Goal: Communication & Community: Connect with others

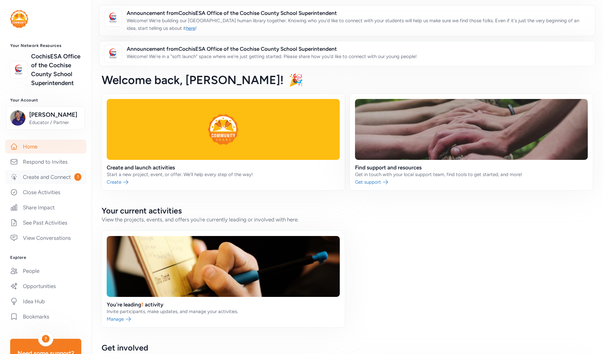
click at [39, 184] on link "Create and Connect 1" at bounding box center [45, 177] width 81 height 14
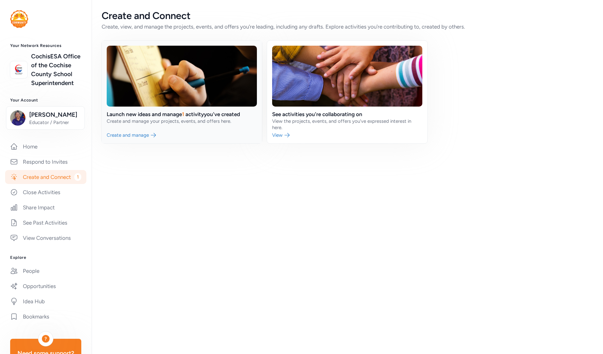
click at [136, 120] on link at bounding box center [182, 92] width 160 height 103
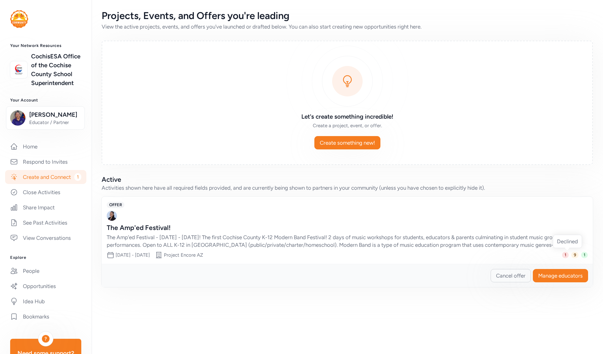
click at [429, 255] on span "1" at bounding box center [565, 255] width 7 height 6
click at [429, 255] on span "1" at bounding box center [584, 255] width 7 height 6
click at [429, 274] on span "Manage educators" at bounding box center [560, 276] width 44 height 8
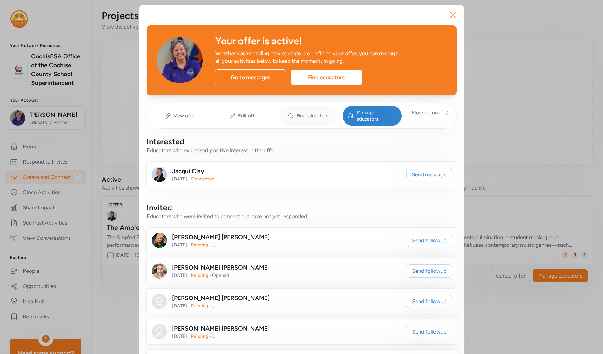
click at [308, 115] on span "Find educators" at bounding box center [312, 116] width 32 height 6
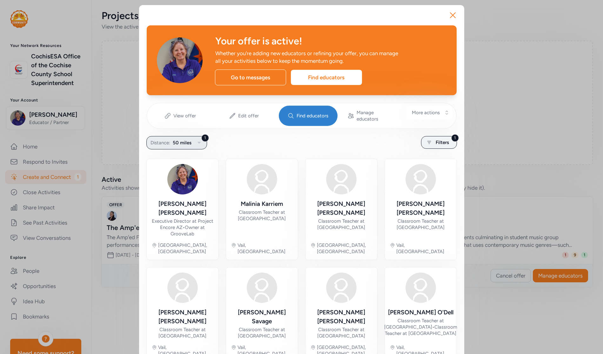
click at [196, 139] on icon "button" at bounding box center [199, 143] width 8 height 8
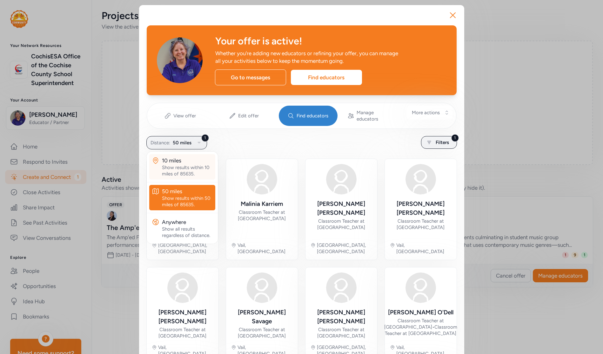
click at [192, 164] on div "Show results within 10 miles of 85635." at bounding box center [187, 170] width 51 height 13
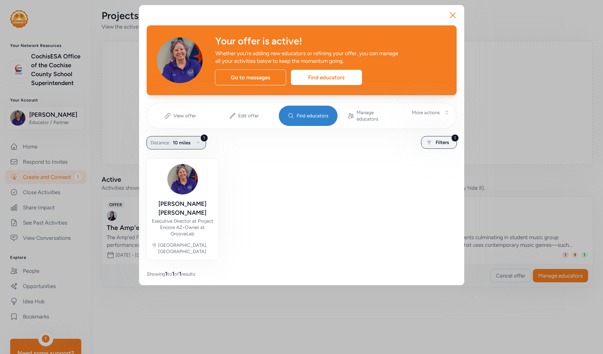
click at [196, 139] on icon "button" at bounding box center [198, 143] width 8 height 8
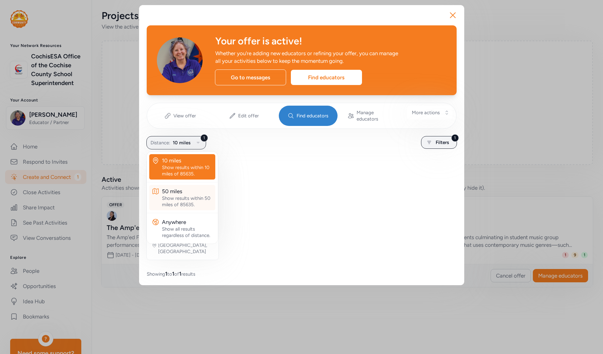
click at [179, 188] on div "50 miles" at bounding box center [187, 192] width 51 height 8
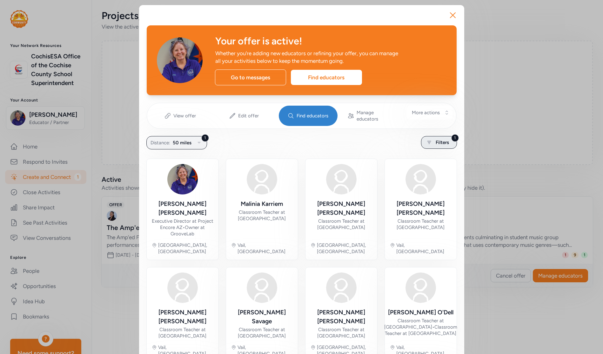
click at [429, 140] on div "1 Filters" at bounding box center [439, 142] width 36 height 13
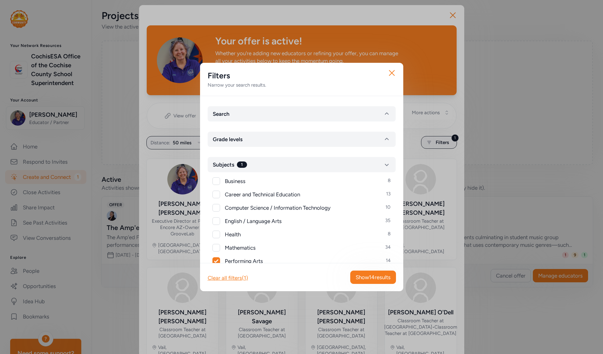
click at [216, 184] on div at bounding box center [216, 181] width 8 height 8
checkbox input "true"
click at [216, 193] on div at bounding box center [216, 195] width 8 height 8
checkbox input "true"
click at [215, 206] on div at bounding box center [216, 208] width 8 height 8
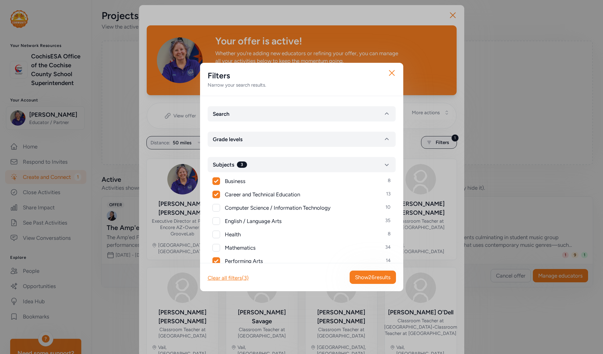
checkbox input "true"
click at [215, 216] on div "Business 8 Career and Technical Education 13 Computer Science / Information Tec…" at bounding box center [302, 261] width 188 height 178
click at [215, 223] on div at bounding box center [216, 221] width 8 height 8
checkbox input "true"
click at [215, 232] on div at bounding box center [216, 235] width 8 height 8
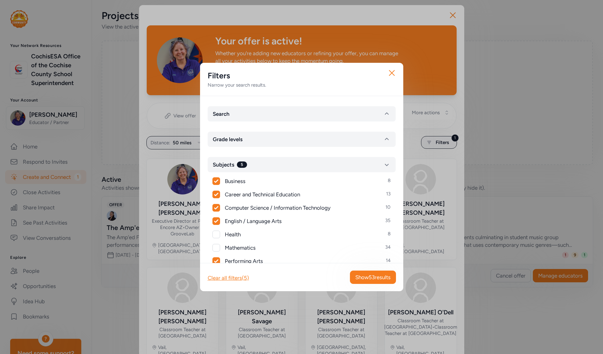
checkbox input "true"
click at [215, 247] on div at bounding box center [216, 248] width 8 height 8
checkbox input "true"
click at [217, 277] on div at bounding box center [216, 275] width 8 height 8
checkbox input "true"
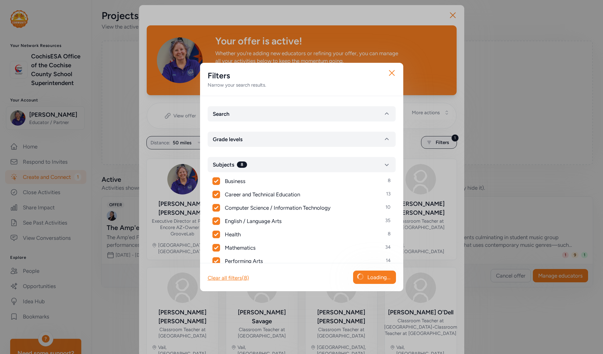
click at [218, 288] on div at bounding box center [216, 288] width 8 height 8
checkbox input "true"
click at [389, 73] on icon "button" at bounding box center [391, 73] width 10 height 10
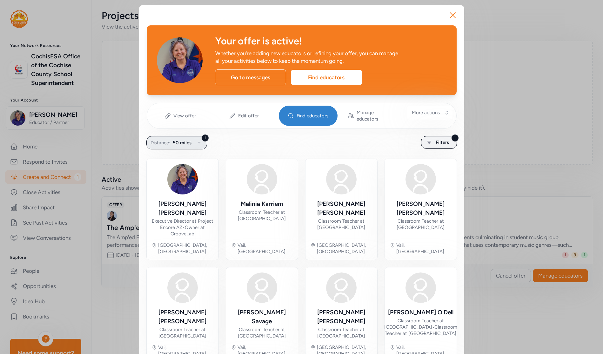
click at [196, 140] on icon "button" at bounding box center [199, 143] width 8 height 8
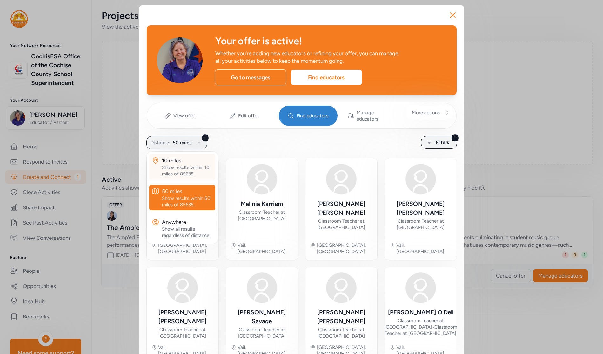
click at [186, 167] on div "Show results within 10 miles of 85635." at bounding box center [187, 170] width 51 height 13
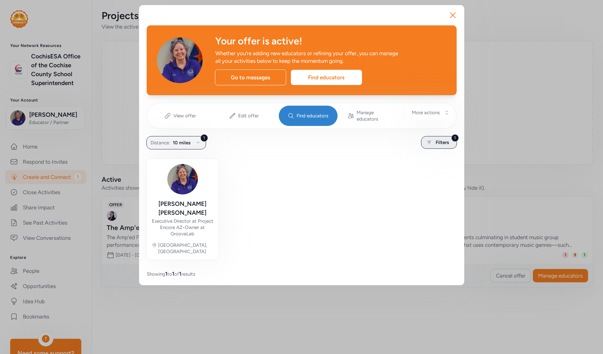
click at [429, 139] on span "Filters" at bounding box center [441, 143] width 13 height 8
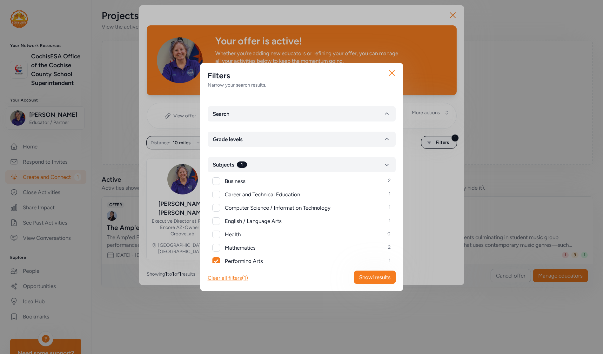
click at [220, 260] on div "Performing Arts 1" at bounding box center [302, 261] width 178 height 8
click at [236, 140] on span "Grade levels" at bounding box center [228, 139] width 30 height 8
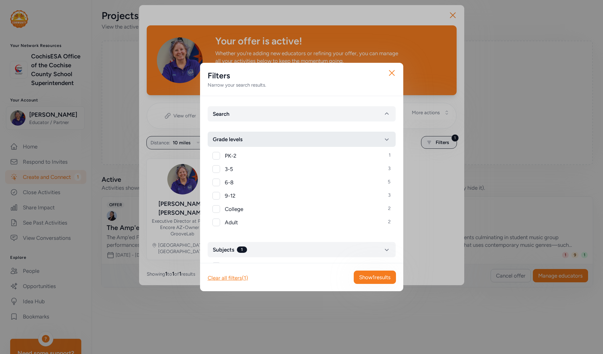
click at [237, 143] on span "Grade levels" at bounding box center [228, 139] width 30 height 8
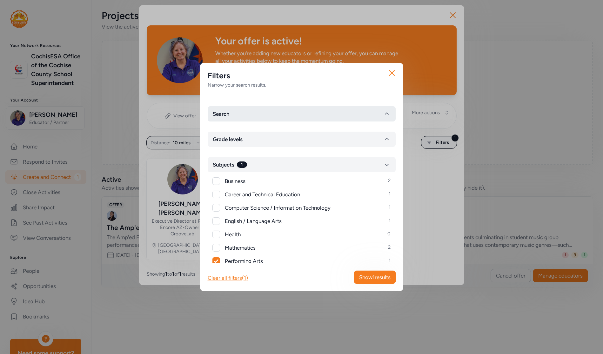
click at [263, 112] on button "Search" at bounding box center [302, 113] width 188 height 15
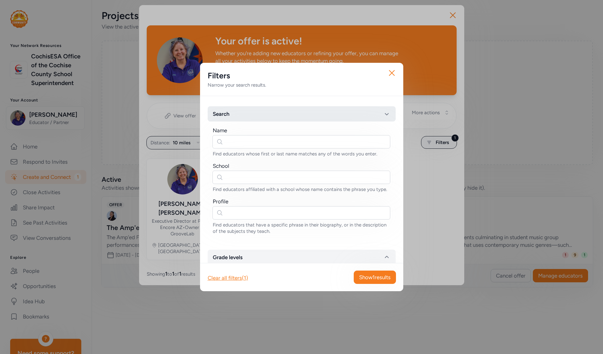
click at [264, 111] on button "Search" at bounding box center [302, 113] width 188 height 15
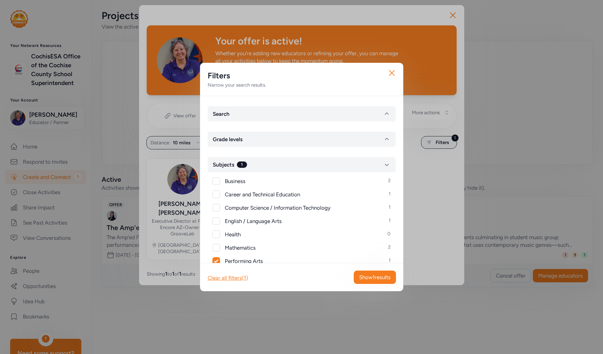
click at [217, 261] on icon at bounding box center [216, 261] width 4 height 4
checkbox input "false"
click at [378, 278] on span "Show 22 results" at bounding box center [373, 278] width 36 height 8
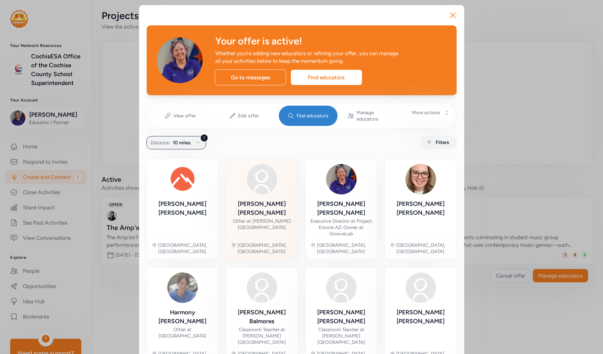
click at [263, 200] on div "[PERSON_NAME]" at bounding box center [262, 209] width 62 height 18
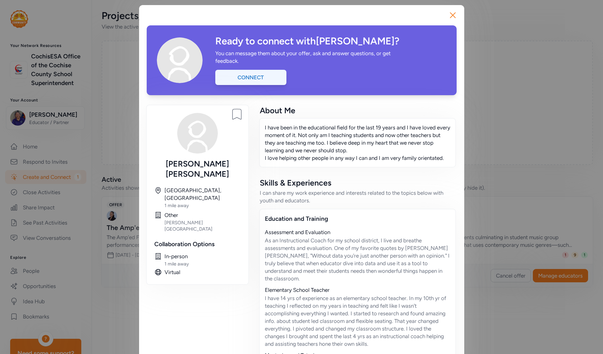
click at [251, 76] on div "Connect" at bounding box center [250, 77] width 71 height 15
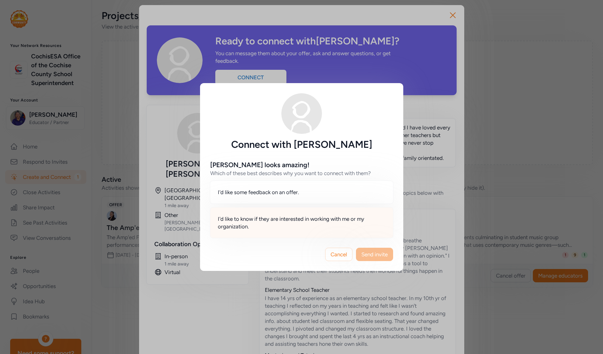
click at [343, 223] on span "I'd like to know if they are interested in working with me or my organization." at bounding box center [302, 222] width 168 height 15
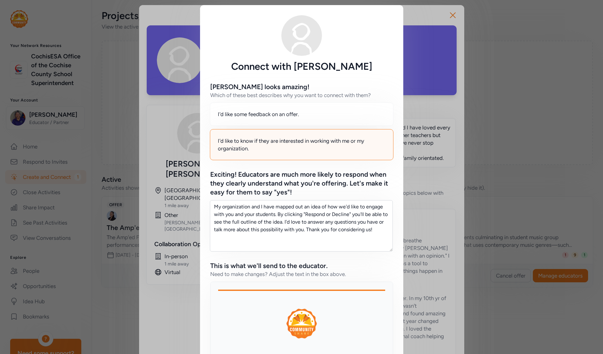
click at [429, 13] on div "Connect with [PERSON_NAME] [PERSON_NAME] looks amazing! Which of these best des…" at bounding box center [301, 221] width 603 height 442
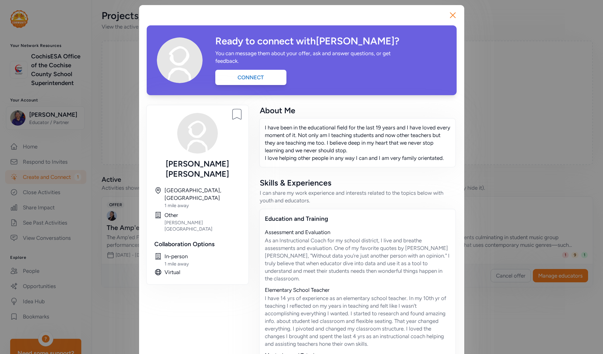
click at [429, 15] on div "Connect with [PERSON_NAME] [PERSON_NAME] looks amazing! Which of these best des…" at bounding box center [301, 221] width 603 height 442
click at [429, 15] on icon "button" at bounding box center [452, 15] width 10 height 10
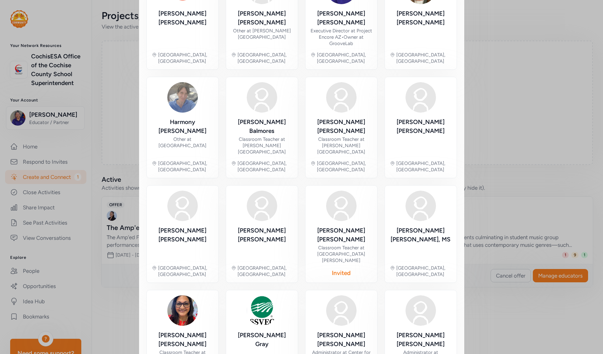
scroll to position [217, 0]
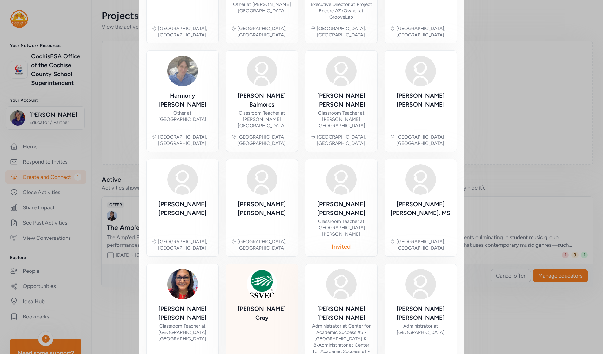
click at [262, 305] on div "[PERSON_NAME]" at bounding box center [262, 331] width 62 height 53
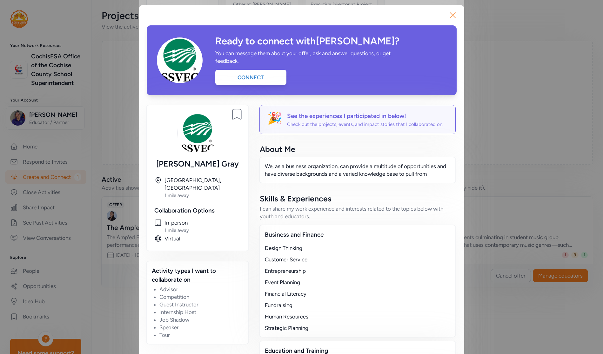
click at [429, 16] on icon "button" at bounding box center [452, 15] width 5 height 5
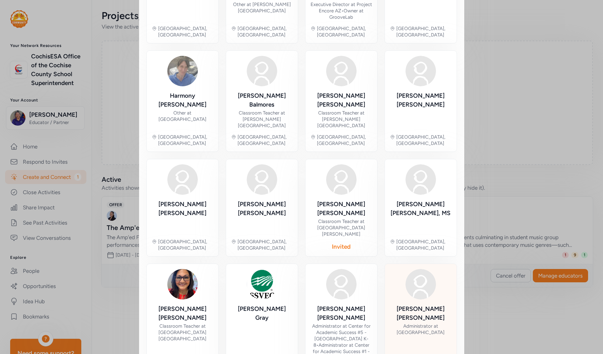
click at [416, 305] on div "[PERSON_NAME] Administrator at [GEOGRAPHIC_DATA]" at bounding box center [421, 331] width 62 height 53
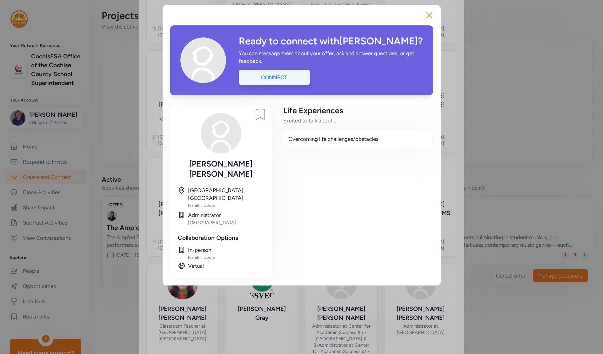
click at [272, 80] on div "Connect" at bounding box center [274, 77] width 71 height 15
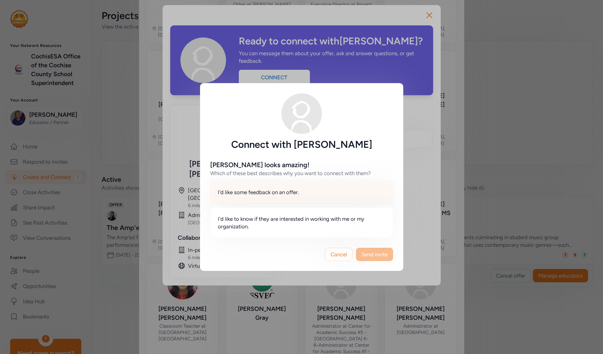
click at [291, 195] on span "I'd like some feedback on an offer." at bounding box center [258, 192] width 81 height 8
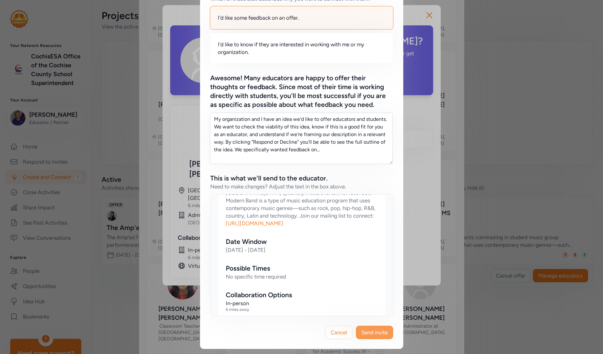
scroll to position [413, 0]
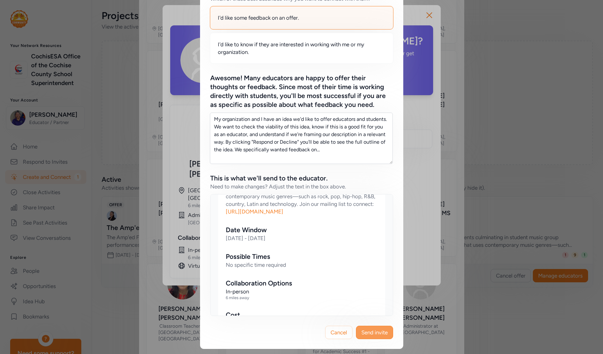
click at [369, 334] on span "Send invite" at bounding box center [374, 333] width 26 height 8
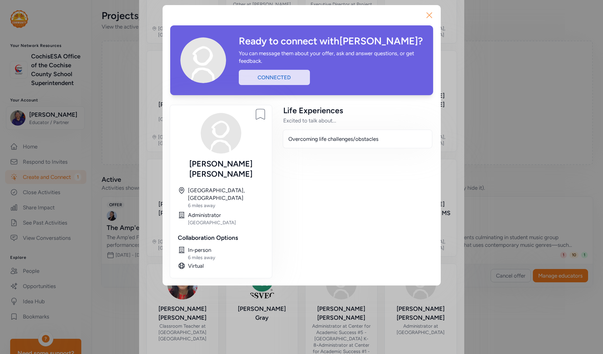
click at [429, 14] on icon "button" at bounding box center [429, 15] width 10 height 10
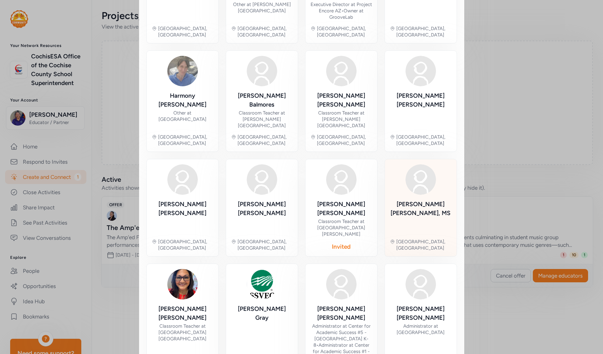
scroll to position [90, 0]
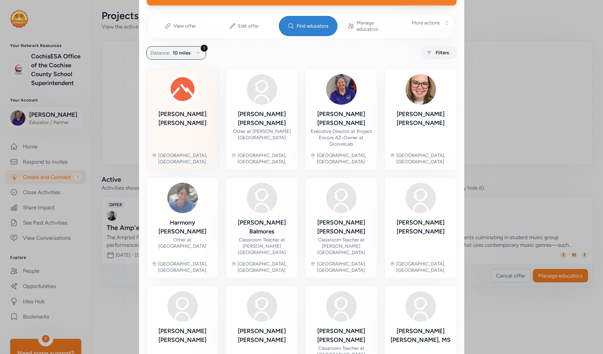
click at [179, 90] on img at bounding box center [182, 89] width 30 height 30
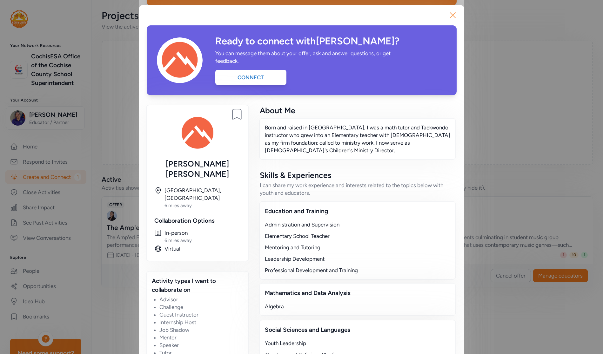
click at [429, 17] on icon "button" at bounding box center [452, 15] width 10 height 10
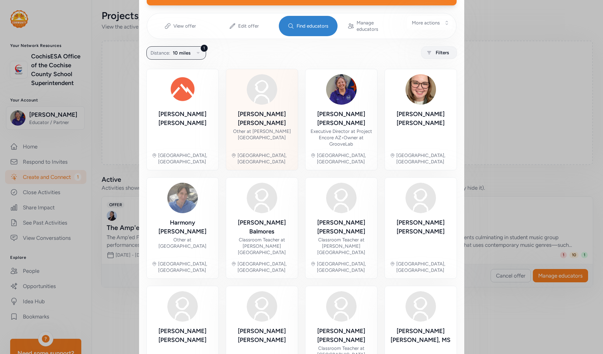
click at [259, 96] on img at bounding box center [262, 89] width 30 height 30
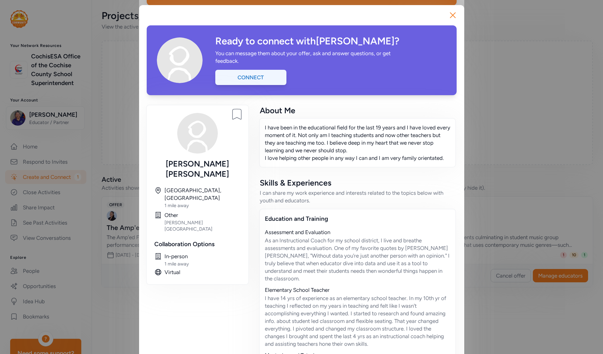
click at [265, 77] on div "Connect" at bounding box center [250, 77] width 71 height 15
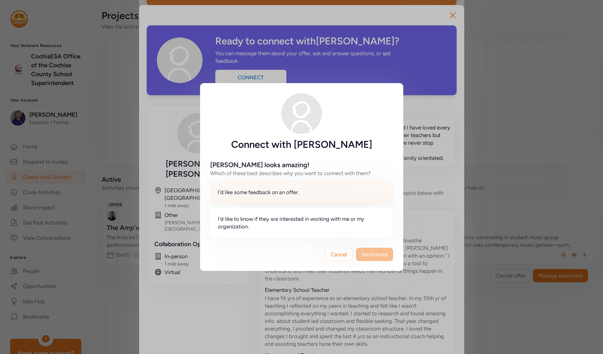
click at [270, 197] on div "I'd like some feedback on an offer." at bounding box center [301, 192] width 183 height 23
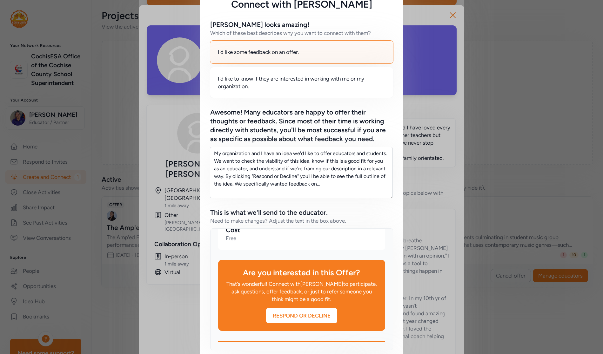
scroll to position [96, 0]
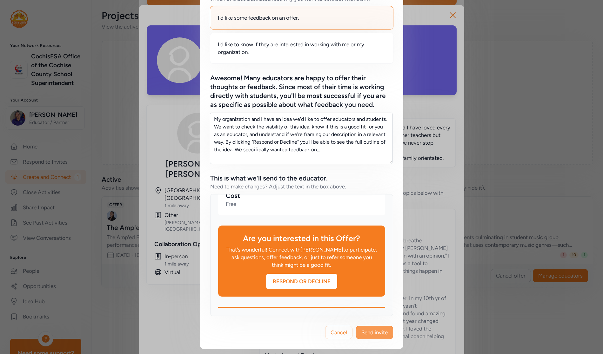
click at [378, 333] on span "Send invite" at bounding box center [374, 333] width 26 height 8
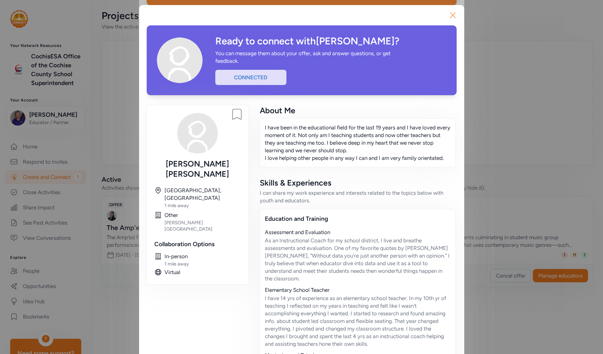
click at [429, 14] on icon "button" at bounding box center [452, 15] width 10 height 10
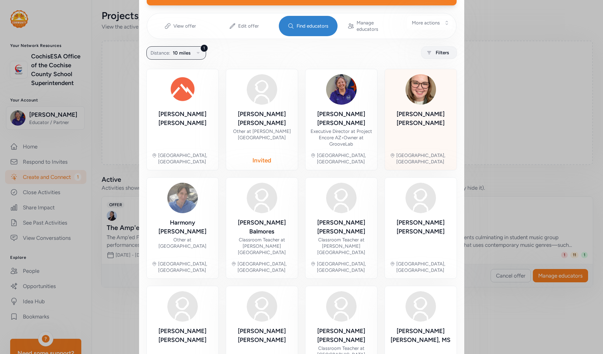
click at [423, 110] on div "[PERSON_NAME]" at bounding box center [421, 119] width 62 height 18
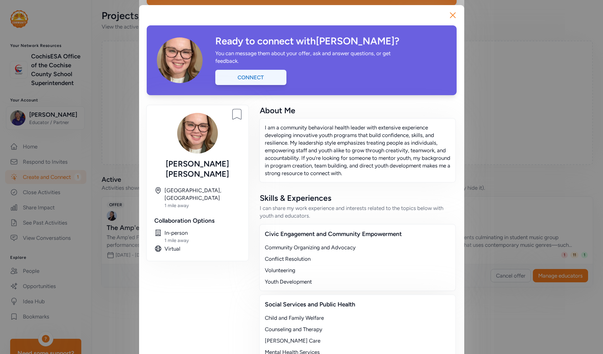
click at [248, 80] on div "Connect" at bounding box center [250, 77] width 71 height 15
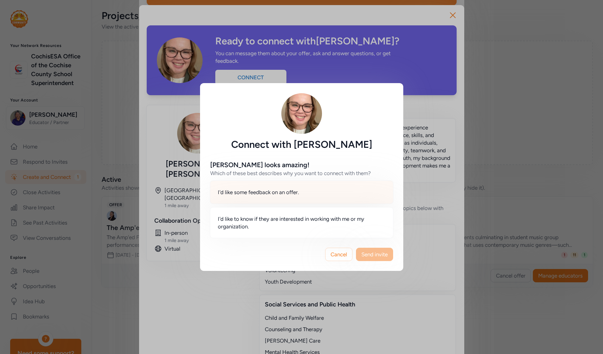
click at [277, 197] on div "I'd like some feedback on an offer." at bounding box center [301, 192] width 183 height 23
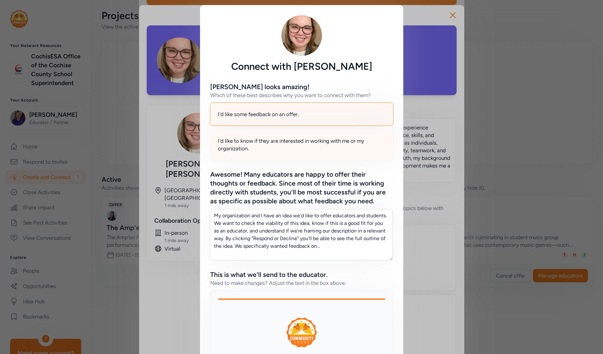
click at [305, 143] on span "I'd like to know if they are interested in working with me or my organization." at bounding box center [302, 144] width 168 height 15
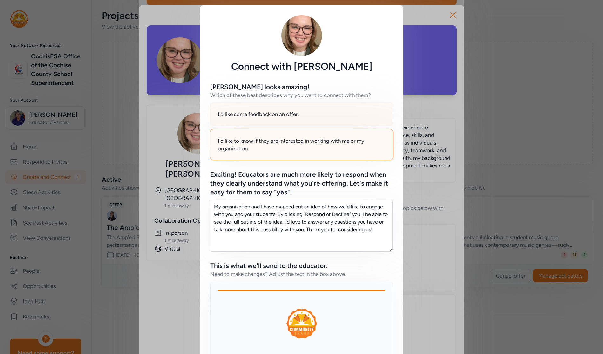
click at [303, 118] on div "I'd like some feedback on an offer." at bounding box center [301, 113] width 183 height 23
type textarea "My organization and I have an idea we'd like to offer educators and students. W…"
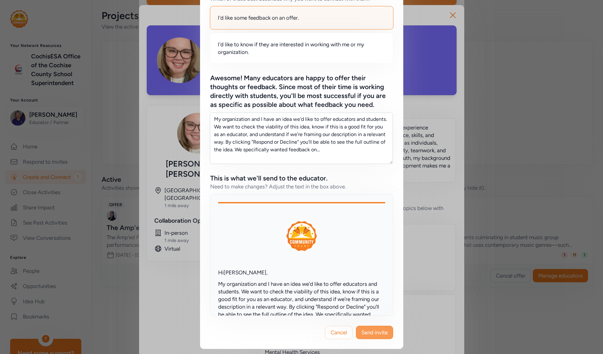
scroll to position [159, 0]
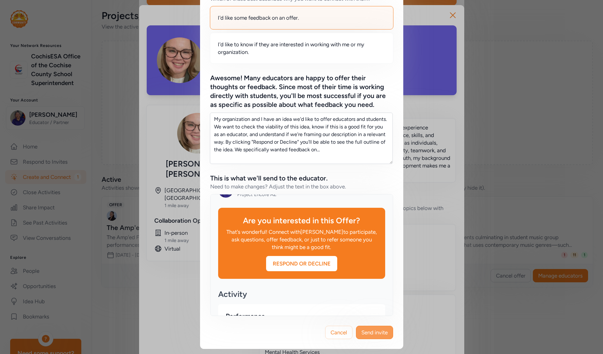
click at [371, 334] on span "Send invite" at bounding box center [374, 333] width 26 height 8
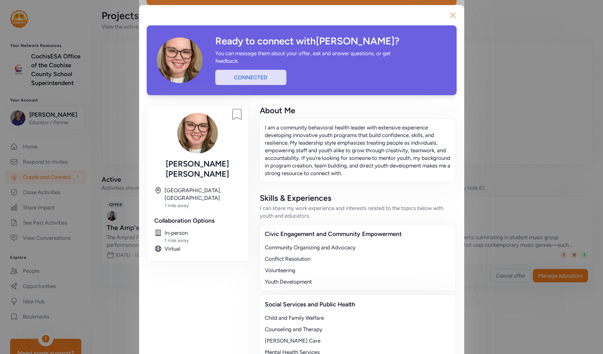
click at [429, 13] on icon "button" at bounding box center [452, 15] width 10 height 10
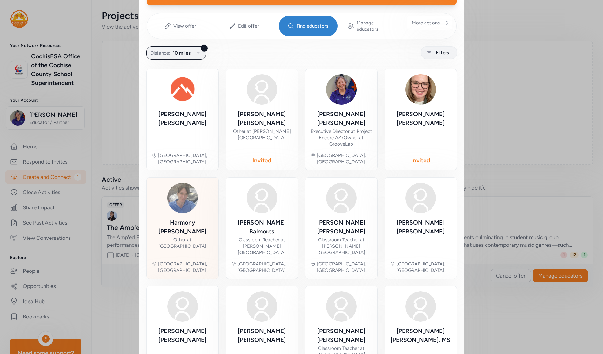
click at [177, 237] on div "Other at [GEOGRAPHIC_DATA]" at bounding box center [183, 243] width 62 height 13
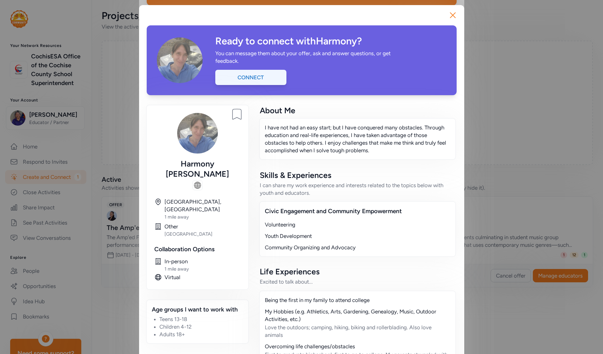
click at [272, 77] on div "Connect" at bounding box center [250, 77] width 71 height 15
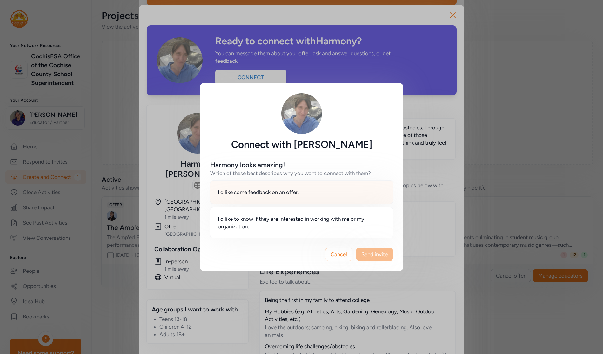
click at [278, 190] on span "I'd like some feedback on an offer." at bounding box center [258, 192] width 81 height 8
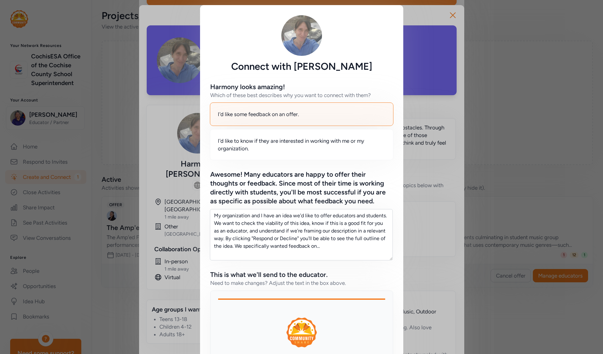
scroll to position [96, 0]
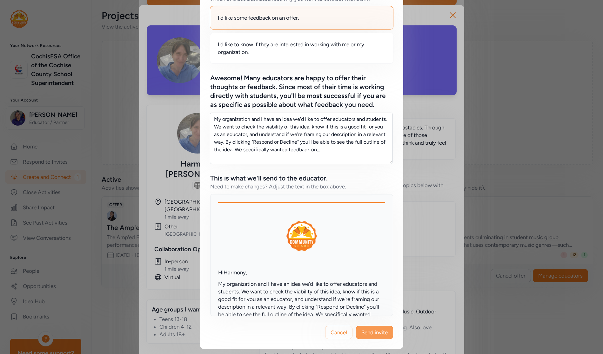
click at [374, 334] on span "Send invite" at bounding box center [374, 333] width 26 height 8
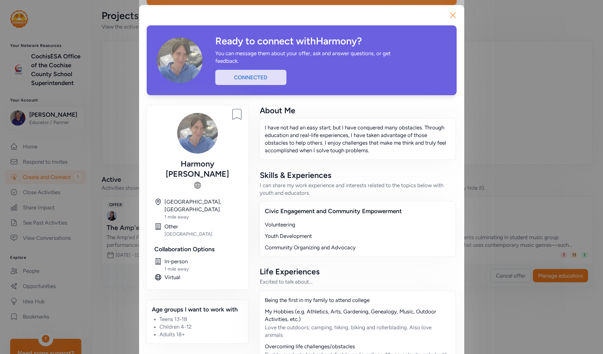
click at [429, 13] on icon "button" at bounding box center [452, 15] width 10 height 10
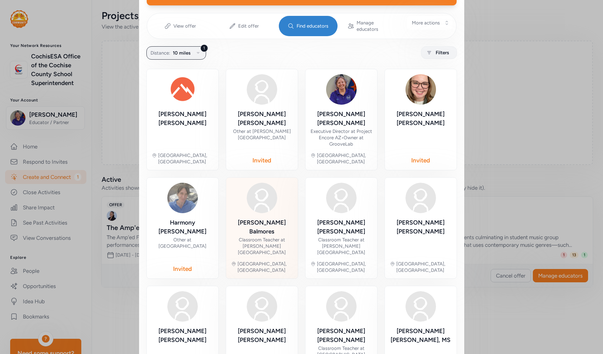
click at [263, 187] on img at bounding box center [262, 198] width 30 height 30
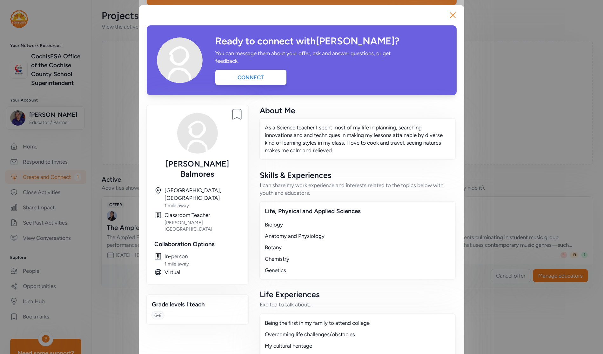
scroll to position [63, 0]
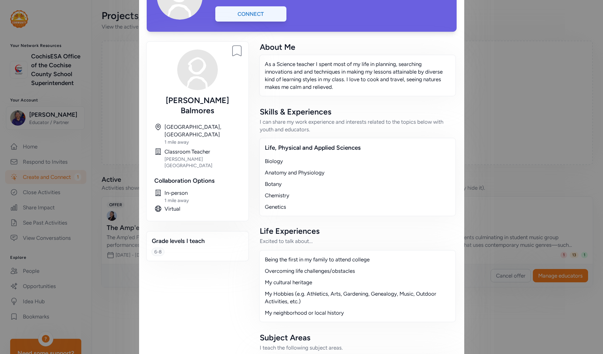
click at [255, 9] on div "Connect" at bounding box center [250, 13] width 71 height 15
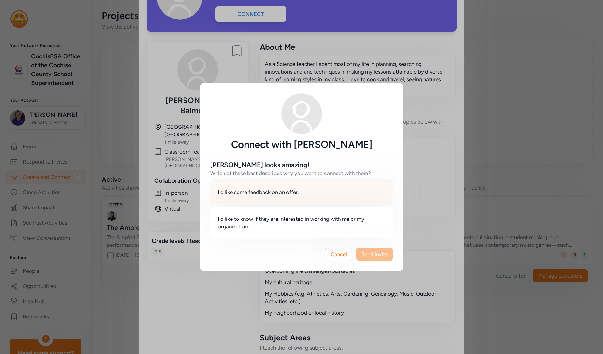
click at [302, 190] on div "I'd like some feedback on an offer." at bounding box center [301, 192] width 183 height 23
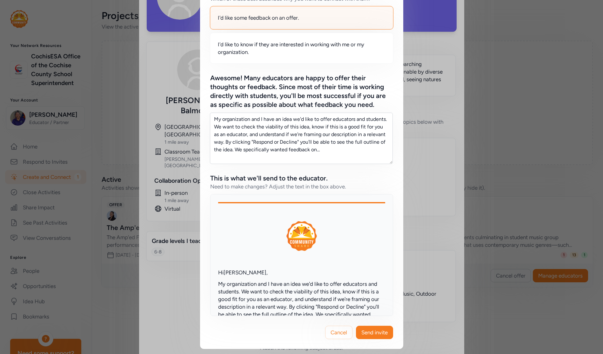
scroll to position [159, 0]
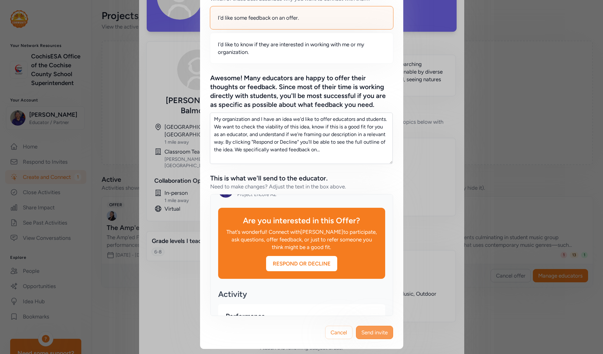
click at [370, 328] on button "Send invite" at bounding box center [374, 332] width 37 height 13
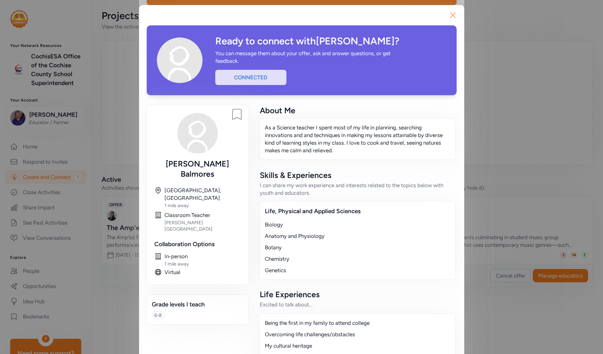
click at [429, 15] on icon "button" at bounding box center [452, 15] width 5 height 5
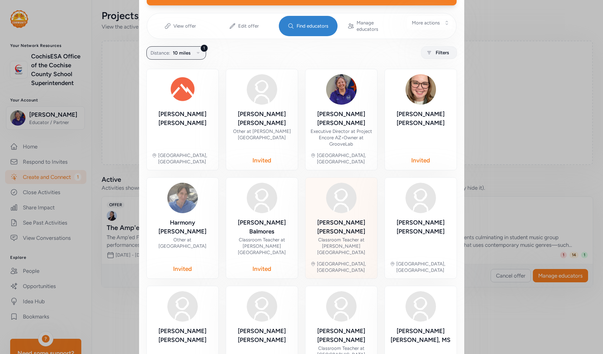
click at [341, 192] on div "[PERSON_NAME] Classroom Teacher at [PERSON_NAME][GEOGRAPHIC_DATA] [GEOGRAPHIC_D…" at bounding box center [341, 228] width 62 height 91
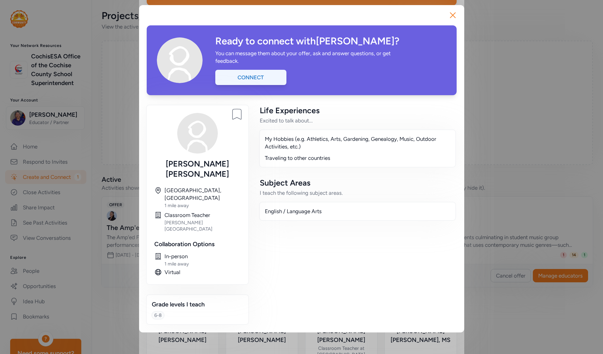
click at [264, 75] on div "Connect" at bounding box center [250, 77] width 71 height 15
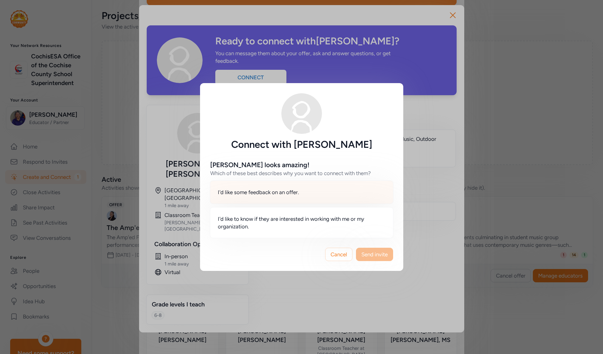
click at [274, 197] on div "I'd like some feedback on an offer." at bounding box center [301, 192] width 183 height 23
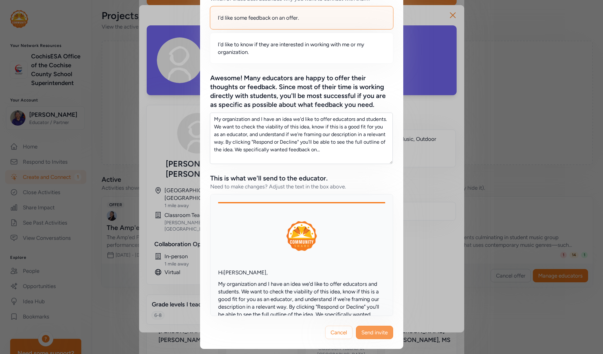
scroll to position [159, 0]
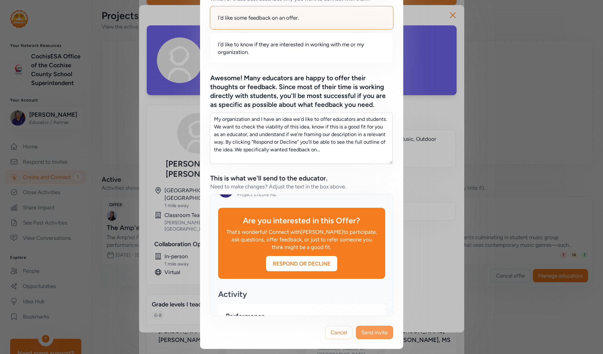
click at [367, 331] on span "Send invite" at bounding box center [374, 333] width 26 height 8
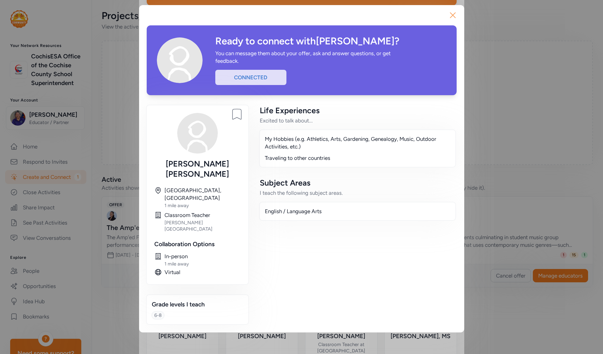
click at [429, 17] on icon "button" at bounding box center [452, 15] width 5 height 5
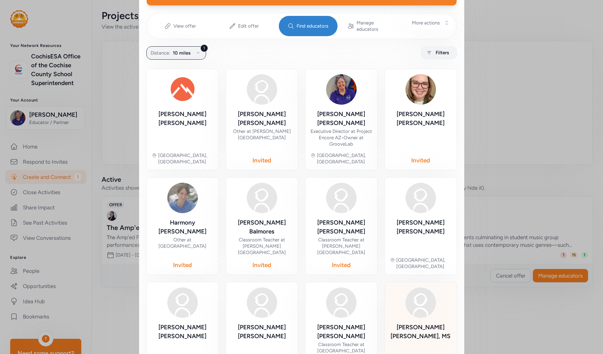
scroll to position [185, 0]
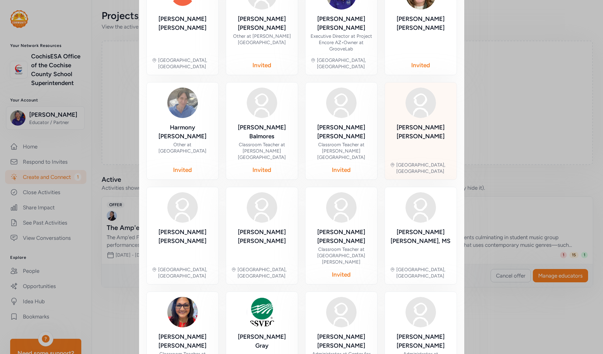
click at [419, 95] on img at bounding box center [420, 103] width 30 height 30
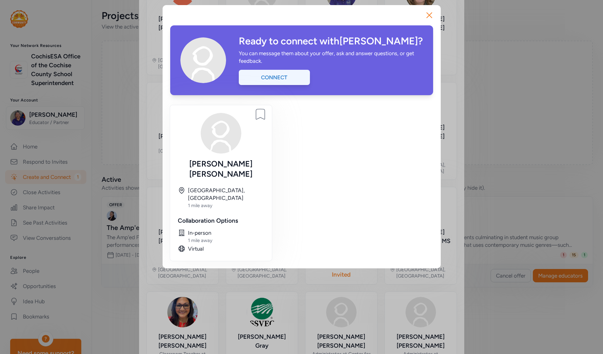
click at [289, 79] on div "Connect" at bounding box center [274, 77] width 71 height 15
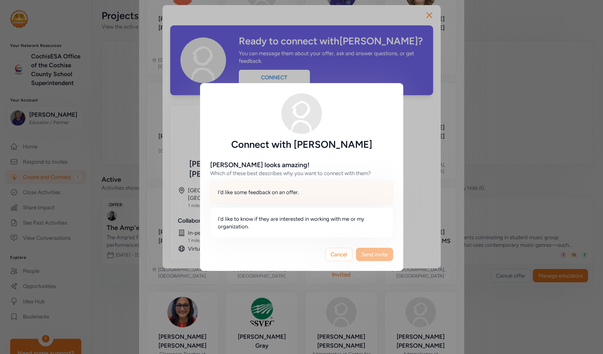
click at [280, 197] on div "I'd like some feedback on an offer." at bounding box center [301, 192] width 183 height 23
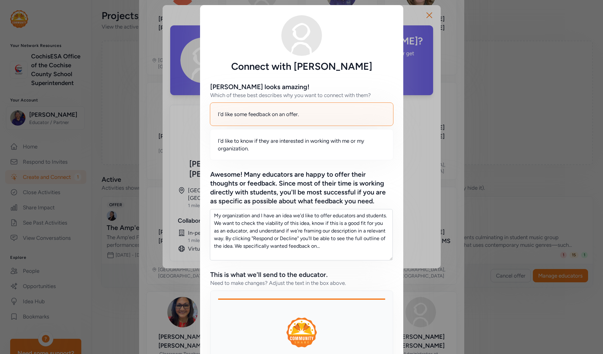
scroll to position [96, 0]
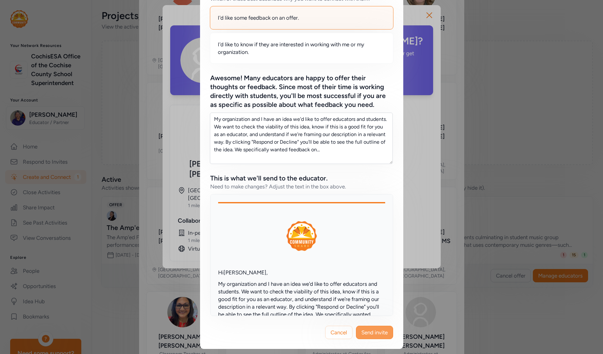
click at [364, 327] on button "Send invite" at bounding box center [374, 332] width 37 height 13
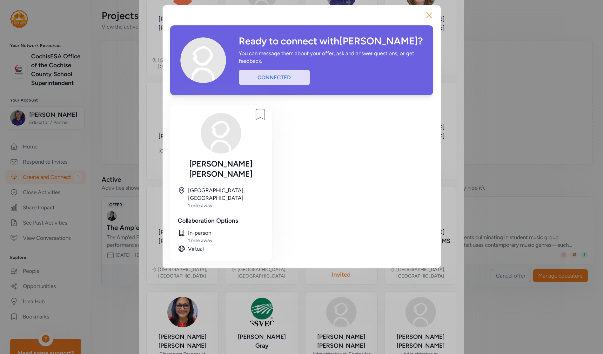
click at [426, 16] on icon "button" at bounding box center [429, 15] width 10 height 10
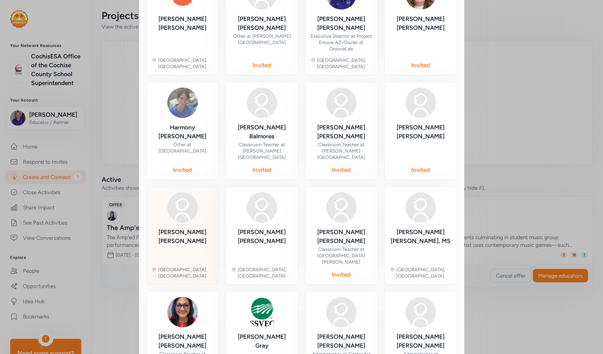
scroll to position [219, 0]
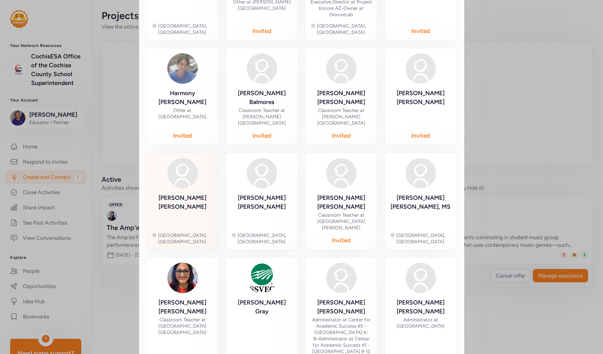
click at [181, 194] on div "[PERSON_NAME]" at bounding box center [183, 203] width 62 height 18
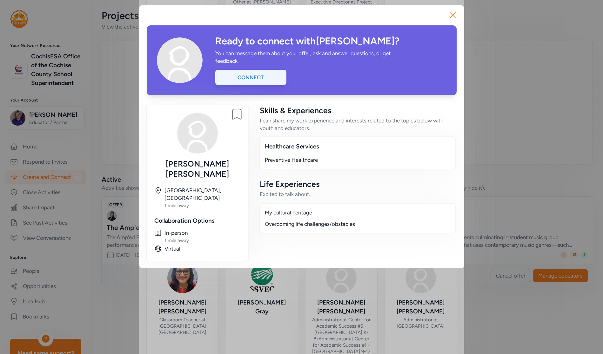
click at [284, 83] on div "Connect" at bounding box center [250, 77] width 71 height 15
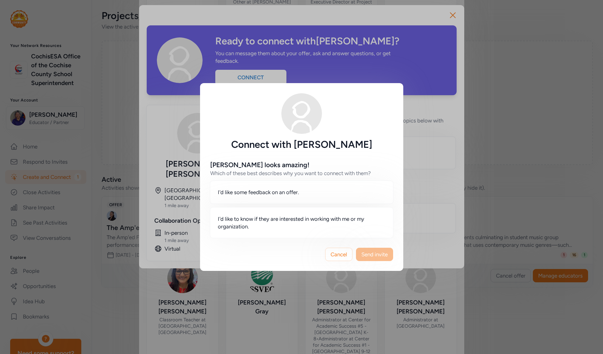
click at [369, 255] on span "Send invite" at bounding box center [374, 255] width 26 height 8
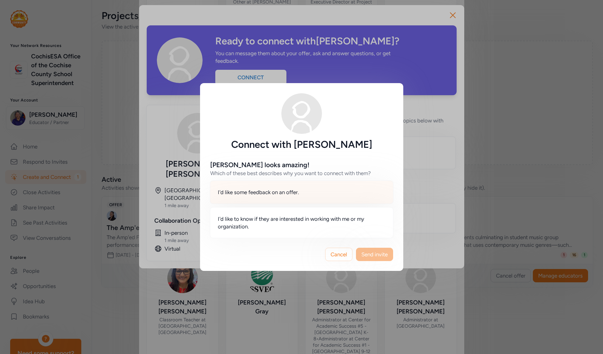
click at [330, 193] on div "I'd like some feedback on an offer." at bounding box center [301, 192] width 183 height 23
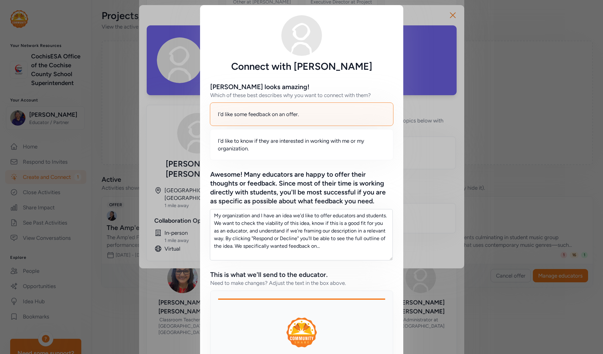
scroll to position [96, 0]
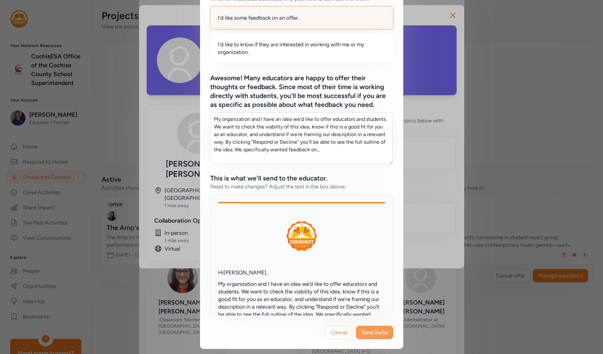
click at [377, 330] on span "Send invite" at bounding box center [374, 333] width 26 height 8
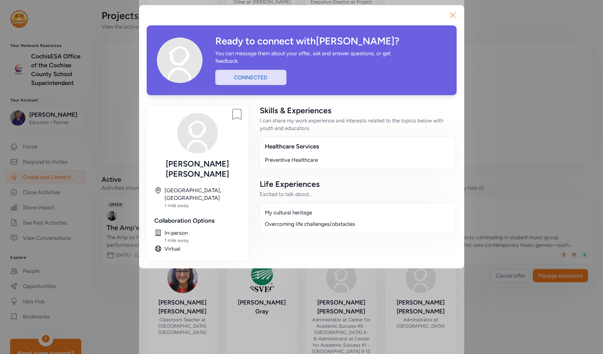
click at [429, 14] on icon "button" at bounding box center [452, 15] width 10 height 10
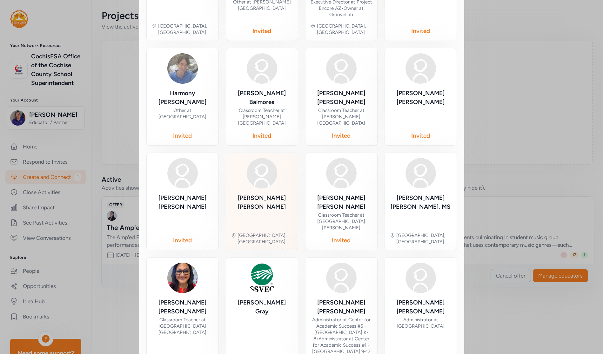
click at [271, 158] on img at bounding box center [262, 173] width 30 height 30
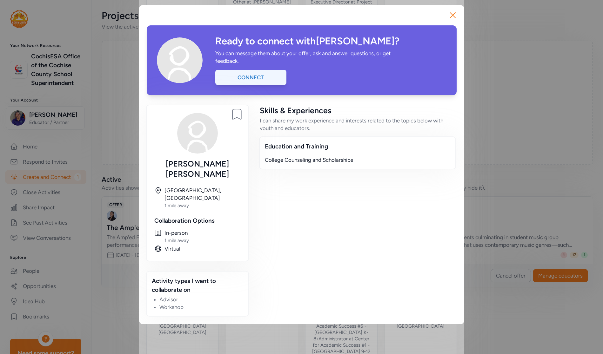
click at [255, 76] on div "Connect" at bounding box center [250, 77] width 71 height 15
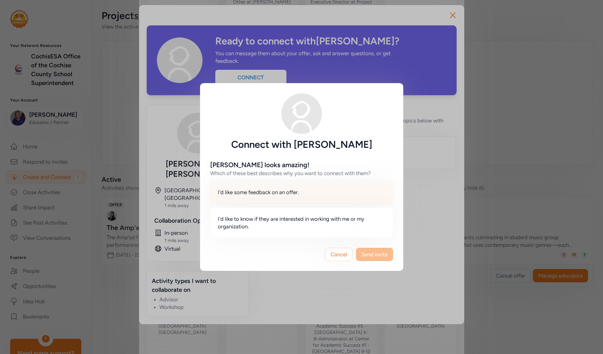
click at [307, 188] on div "I'd like some feedback on an offer." at bounding box center [301, 192] width 183 height 23
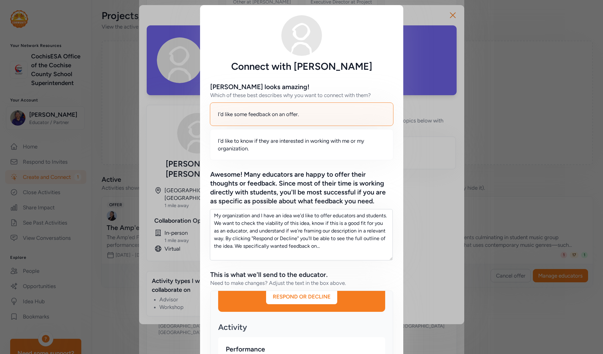
scroll to position [96, 0]
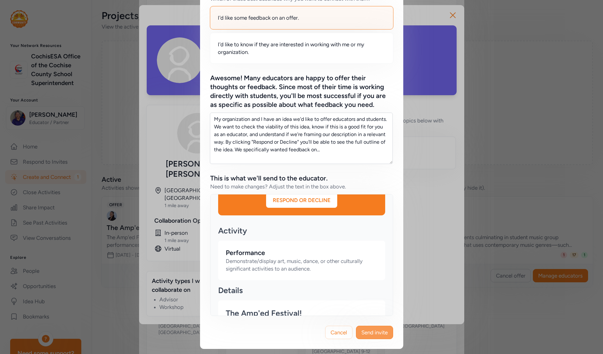
click at [373, 333] on span "Send invite" at bounding box center [374, 333] width 26 height 8
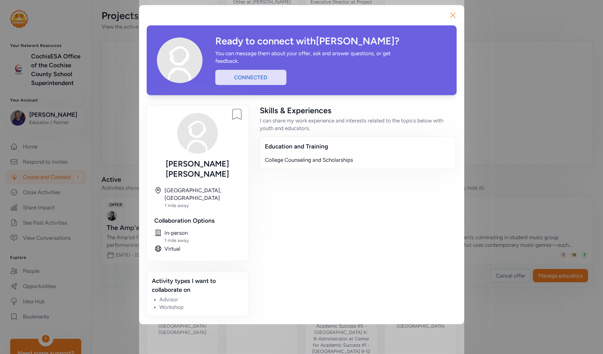
click at [429, 16] on icon "button" at bounding box center [452, 15] width 10 height 10
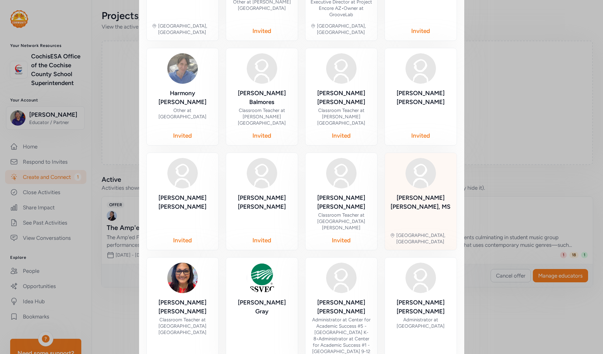
click at [416, 158] on div "[PERSON_NAME], MS [GEOGRAPHIC_DATA], [GEOGRAPHIC_DATA]" at bounding box center [421, 201] width 62 height 87
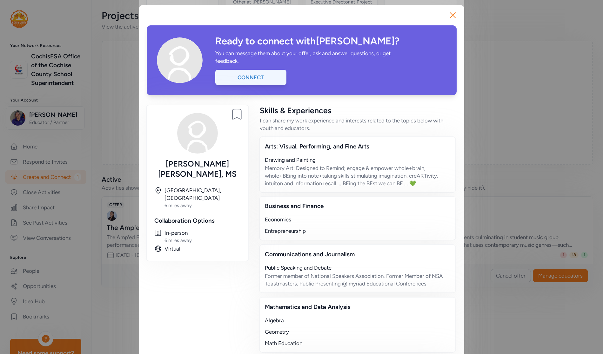
click at [271, 83] on div "Connect" at bounding box center [250, 77] width 71 height 15
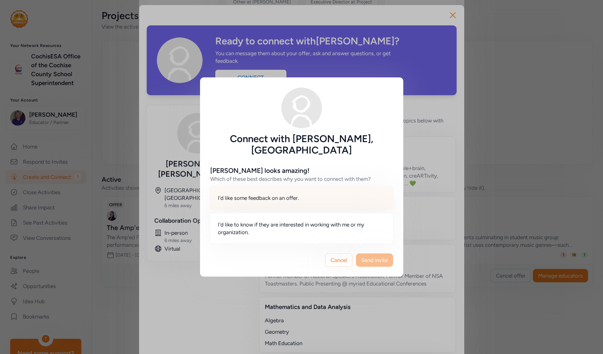
click at [305, 194] on div "I'd like some feedback on an offer." at bounding box center [301, 197] width 183 height 23
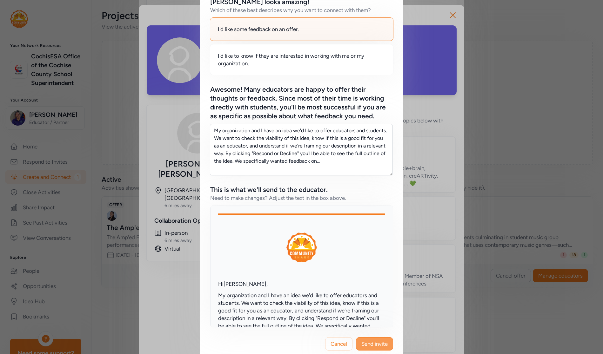
scroll to position [127, 0]
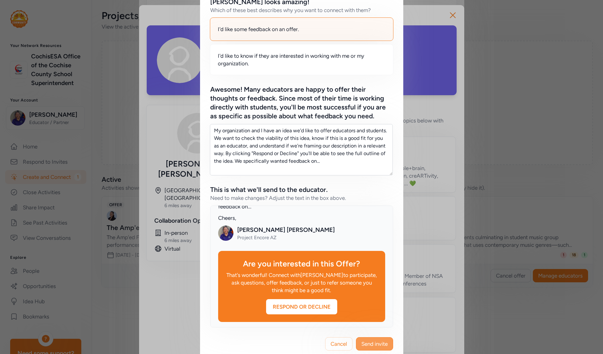
click at [379, 340] on span "Send invite" at bounding box center [374, 344] width 26 height 8
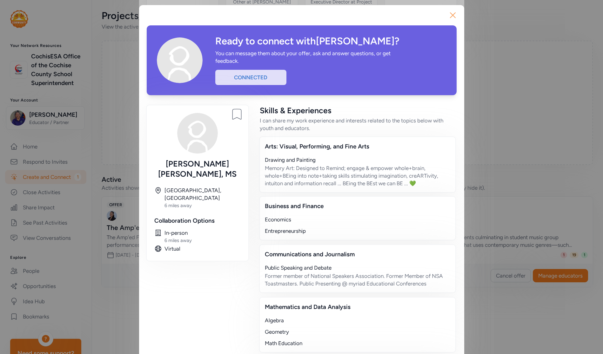
click at [429, 15] on icon "button" at bounding box center [452, 15] width 5 height 5
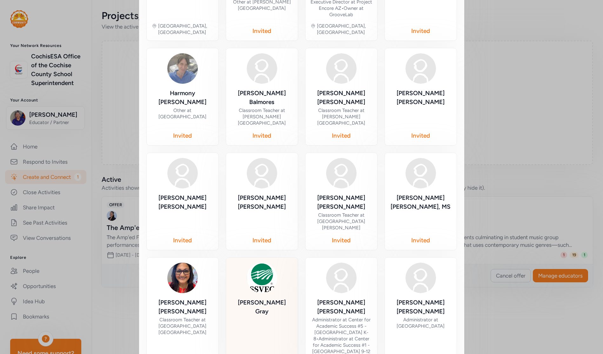
click at [262, 263] on div "[PERSON_NAME] [GEOGRAPHIC_DATA], [GEOGRAPHIC_DATA]" at bounding box center [262, 316] width 62 height 106
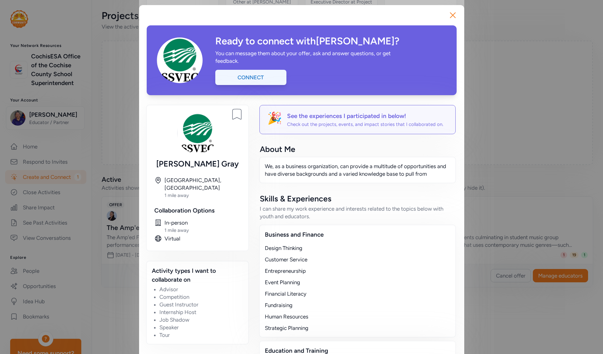
click at [261, 76] on div "Connect" at bounding box center [250, 77] width 71 height 15
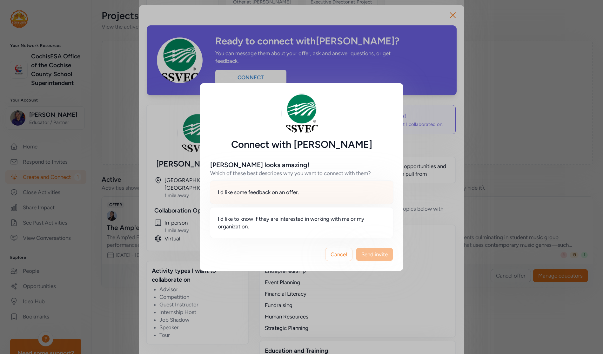
click at [282, 192] on span "I'd like some feedback on an offer." at bounding box center [258, 192] width 81 height 8
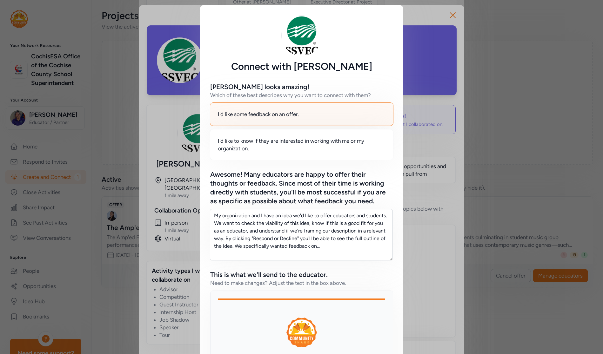
scroll to position [96, 0]
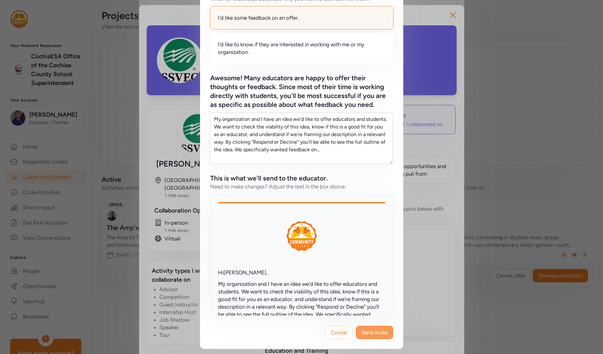
click at [364, 336] on button "Send invite" at bounding box center [374, 332] width 37 height 13
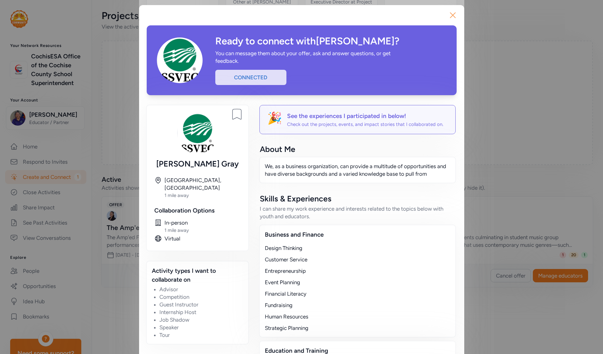
click at [429, 13] on icon "button" at bounding box center [452, 15] width 10 height 10
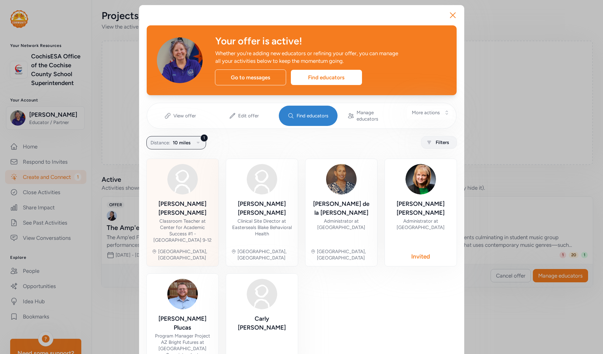
click at [185, 186] on img at bounding box center [182, 179] width 30 height 30
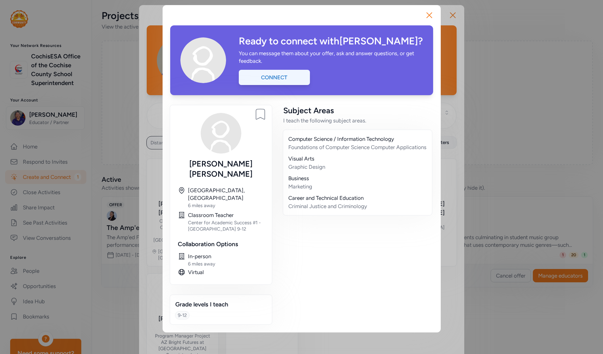
click at [289, 78] on div "Connect" at bounding box center [274, 77] width 71 height 15
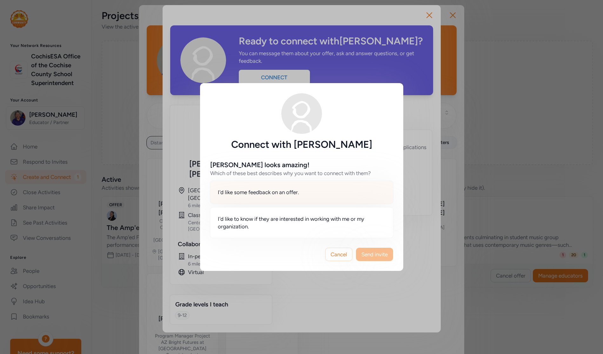
click at [284, 191] on span "I'd like some feedback on an offer." at bounding box center [258, 192] width 81 height 8
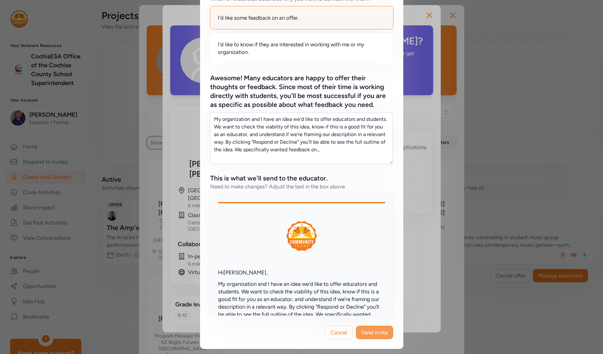
scroll to position [159, 0]
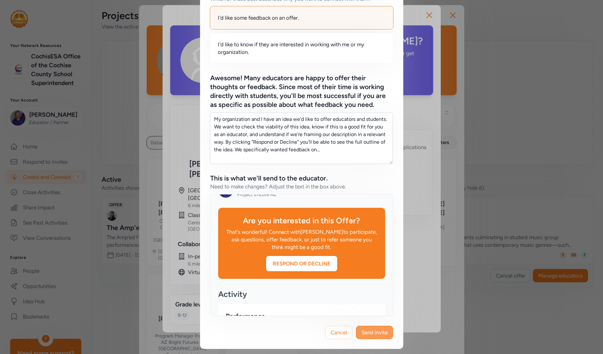
click at [378, 332] on span "Send invite" at bounding box center [374, 333] width 26 height 8
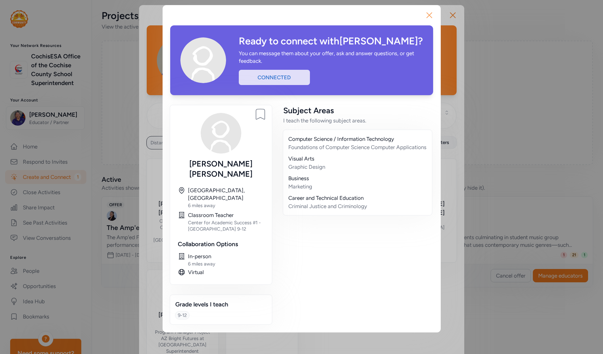
click at [429, 13] on icon "button" at bounding box center [429, 15] width 10 height 10
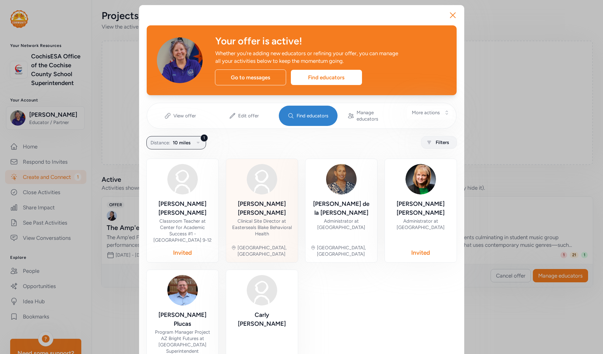
click at [267, 200] on div "[PERSON_NAME]" at bounding box center [262, 209] width 62 height 18
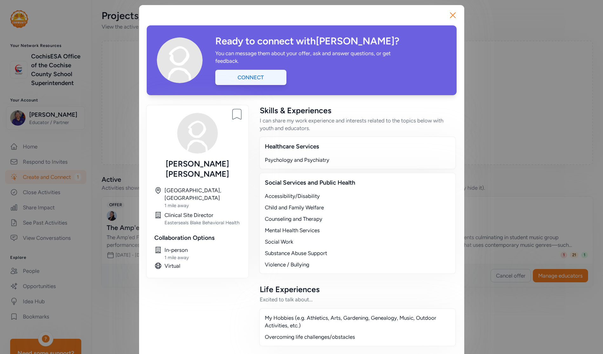
click at [271, 74] on div "Connect" at bounding box center [250, 77] width 71 height 15
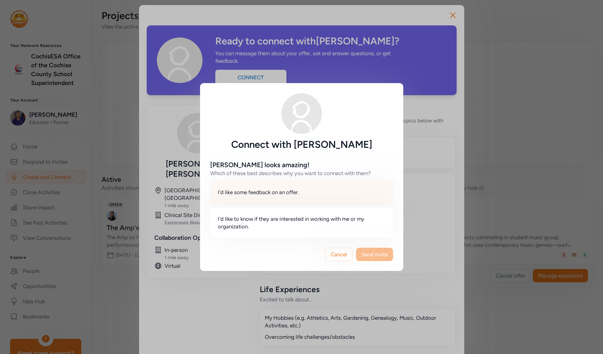
click at [307, 195] on div "I'd like some feedback on an offer." at bounding box center [301, 192] width 183 height 23
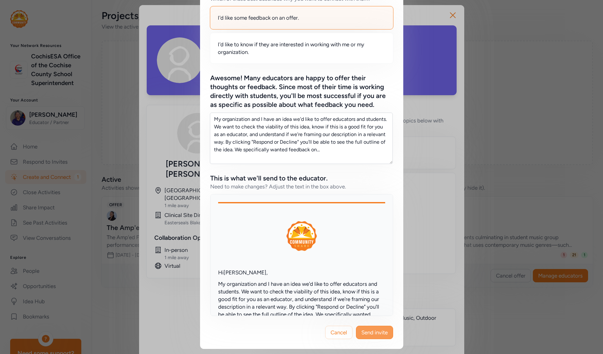
scroll to position [127, 0]
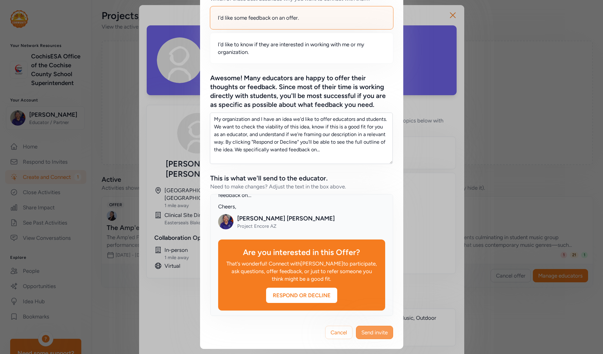
click at [366, 334] on span "Send invite" at bounding box center [374, 333] width 26 height 8
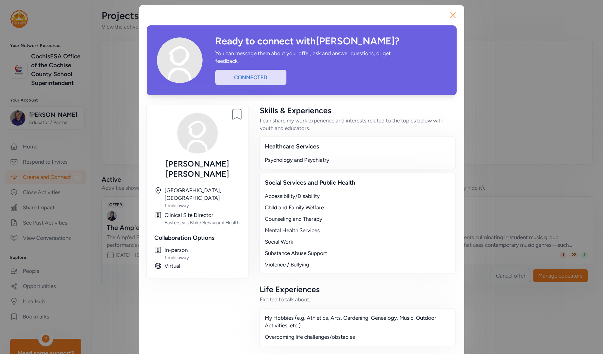
click at [429, 16] on icon "button" at bounding box center [452, 15] width 10 height 10
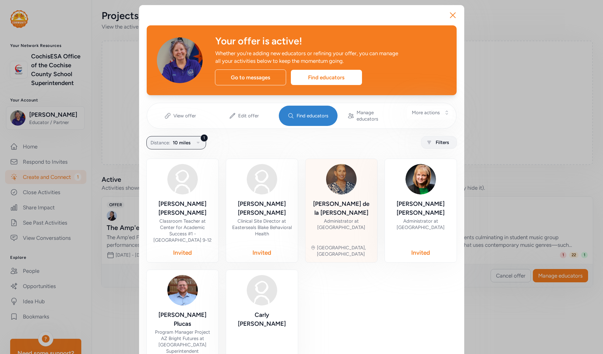
click at [346, 218] on div "Administrator at [GEOGRAPHIC_DATA]" at bounding box center [341, 224] width 62 height 13
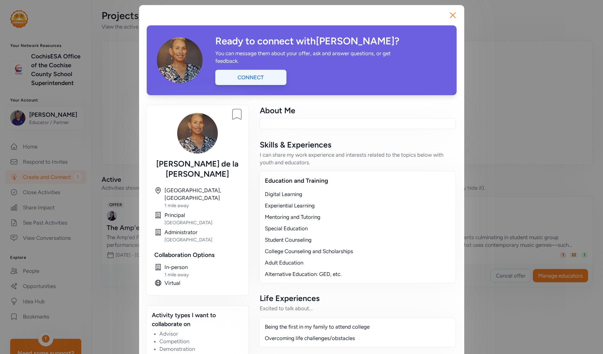
click at [263, 77] on div "Connect" at bounding box center [250, 77] width 71 height 15
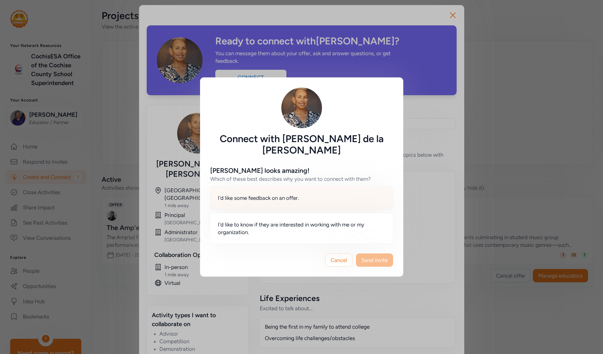
click at [287, 197] on div "I'd like some feedback on an offer." at bounding box center [301, 197] width 183 height 23
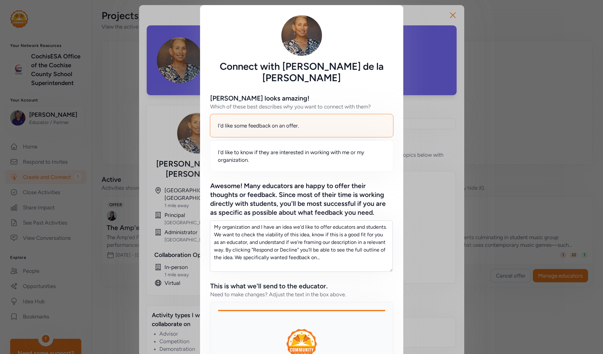
scroll to position [96, 0]
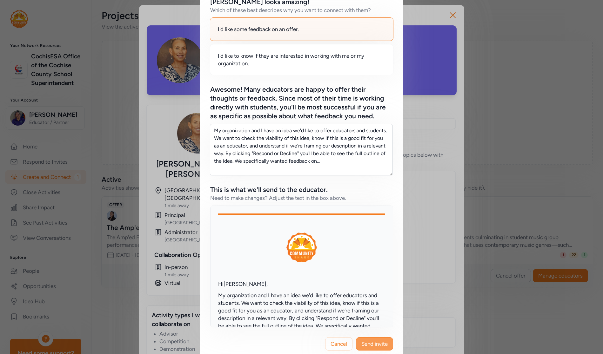
click at [382, 340] on span "Send invite" at bounding box center [374, 344] width 26 height 8
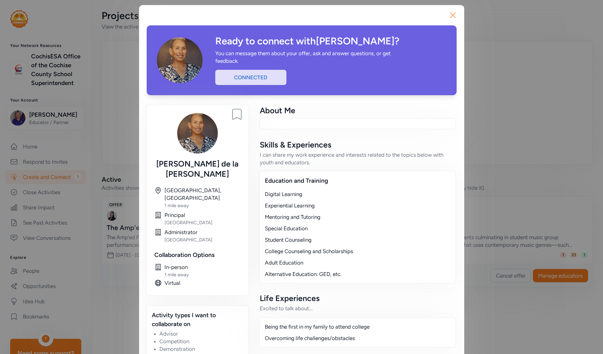
click at [429, 15] on icon "button" at bounding box center [452, 15] width 10 height 10
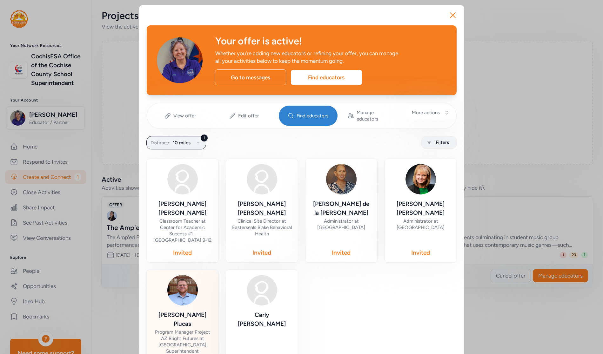
scroll to position [28, 0]
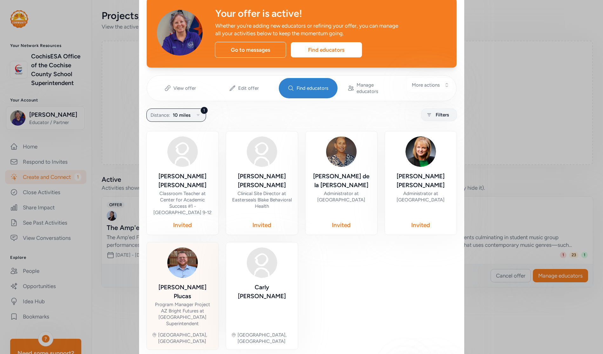
click at [181, 301] on div "Program Manager Project AZ Bright Futures at [GEOGRAPHIC_DATA] Superintendent" at bounding box center [183, 313] width 62 height 25
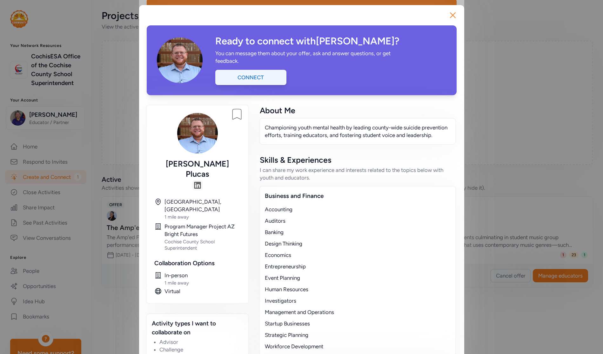
click at [266, 76] on div "Connect" at bounding box center [250, 77] width 71 height 15
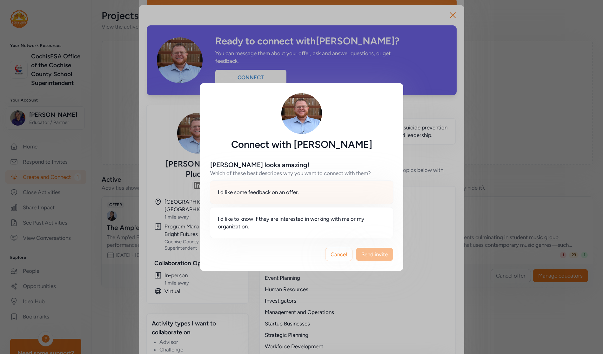
click at [321, 201] on div "I'd like some feedback on an offer." at bounding box center [301, 192] width 183 height 23
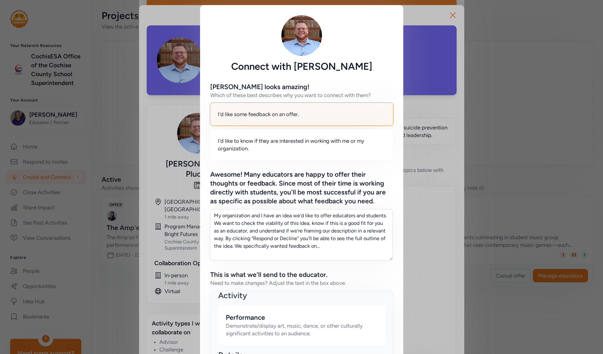
scroll to position [96, 0]
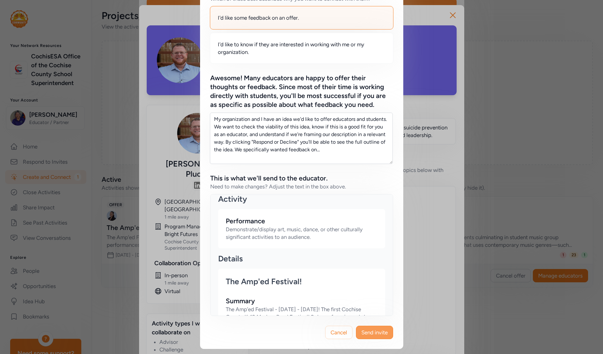
click at [373, 334] on span "Send invite" at bounding box center [374, 333] width 26 height 8
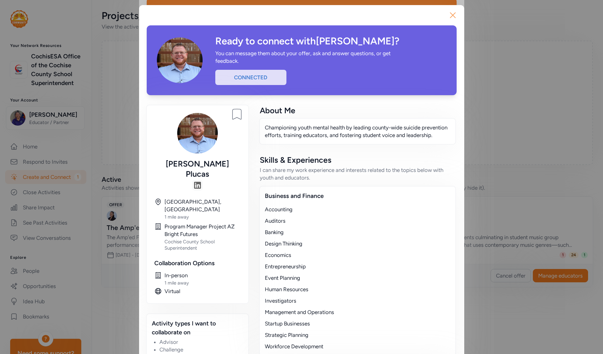
click at [429, 13] on icon "button" at bounding box center [452, 15] width 10 height 10
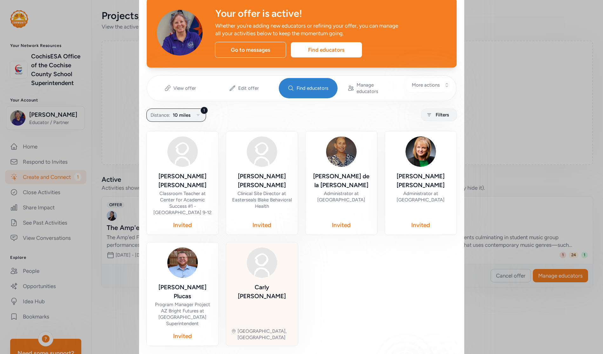
click at [263, 283] on div "[PERSON_NAME]" at bounding box center [262, 292] width 62 height 18
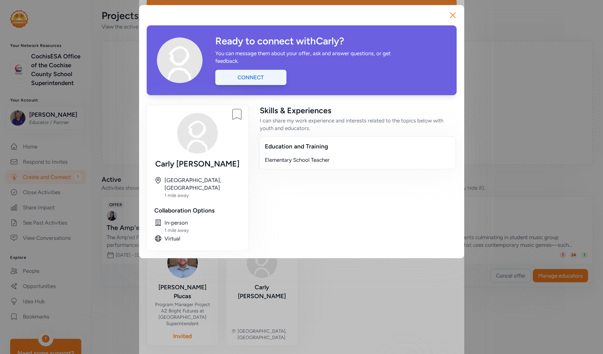
click at [269, 79] on div "Connect" at bounding box center [250, 77] width 71 height 15
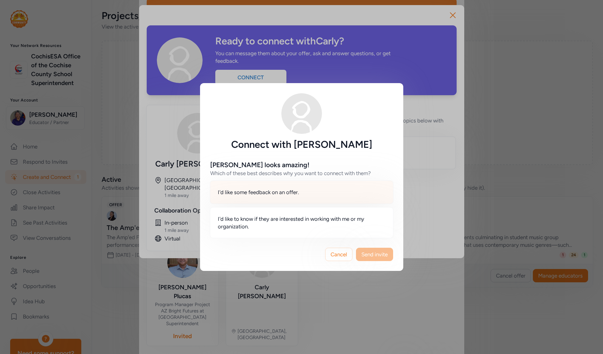
click at [306, 191] on div "I'd like some feedback on an offer." at bounding box center [301, 192] width 183 height 23
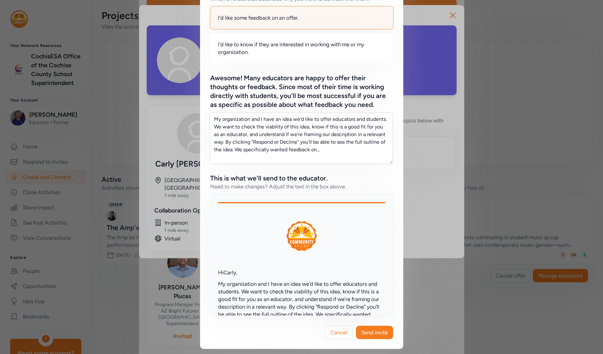
scroll to position [190, 0]
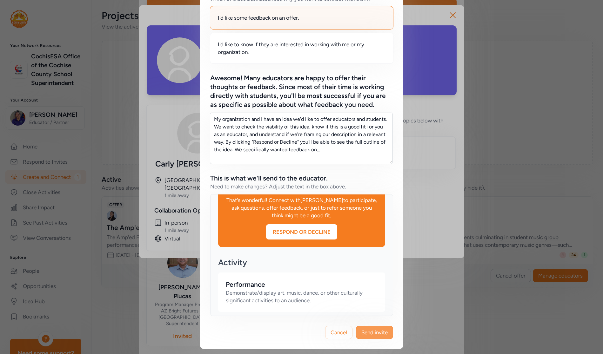
click at [376, 334] on span "Send invite" at bounding box center [374, 333] width 26 height 8
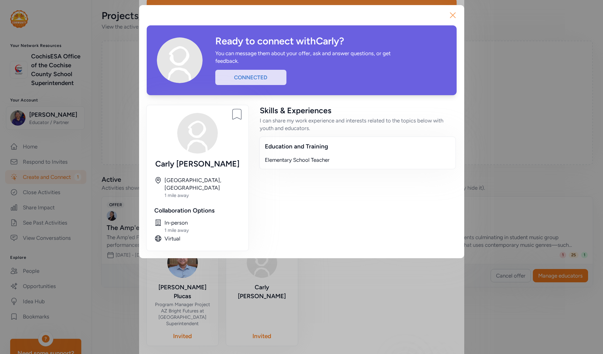
click at [429, 13] on icon "button" at bounding box center [452, 15] width 10 height 10
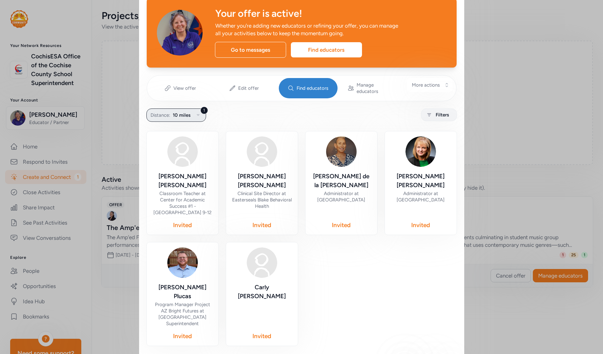
click at [196, 111] on icon "button" at bounding box center [198, 115] width 8 height 8
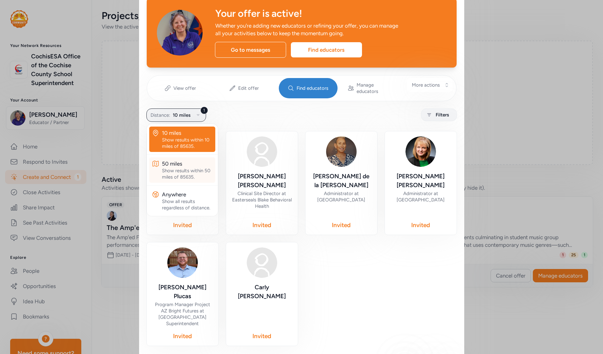
click at [187, 168] on div "Show results within 50 miles of 85635." at bounding box center [187, 174] width 51 height 13
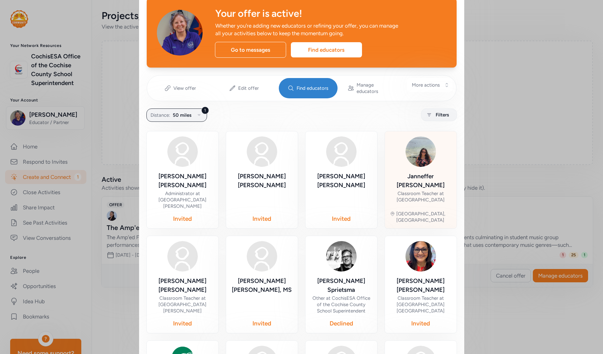
click at [429, 175] on div "[PERSON_NAME] Classroom Teacher at [GEOGRAPHIC_DATA]" at bounding box center [421, 189] width 62 height 34
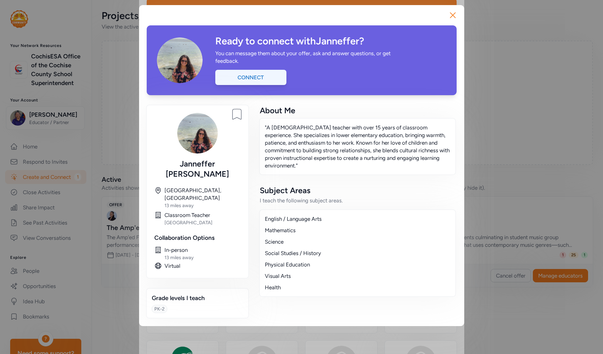
click at [265, 77] on div "Connect" at bounding box center [250, 77] width 71 height 15
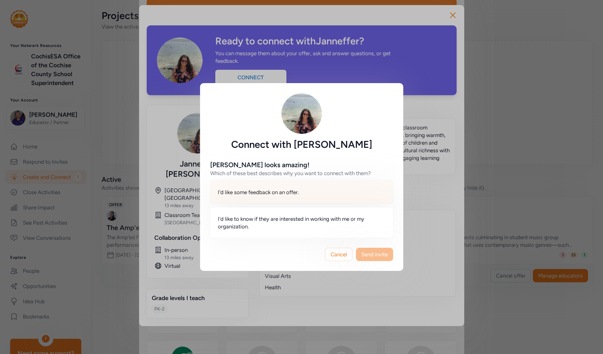
click at [264, 194] on span "I'd like some feedback on an offer." at bounding box center [258, 192] width 81 height 8
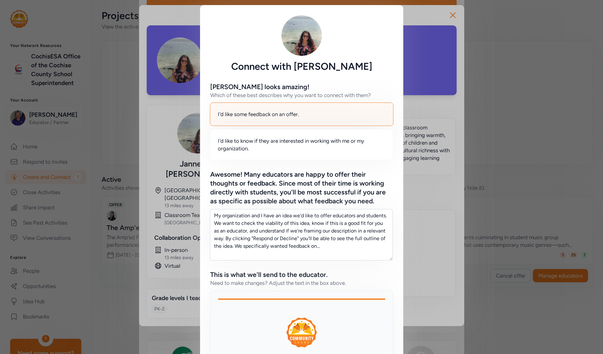
scroll to position [96, 0]
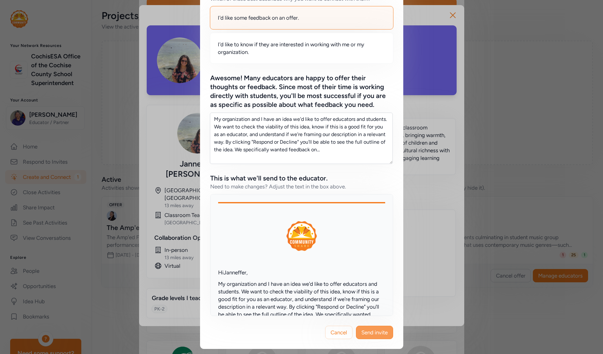
click at [369, 330] on span "Send invite" at bounding box center [374, 333] width 26 height 8
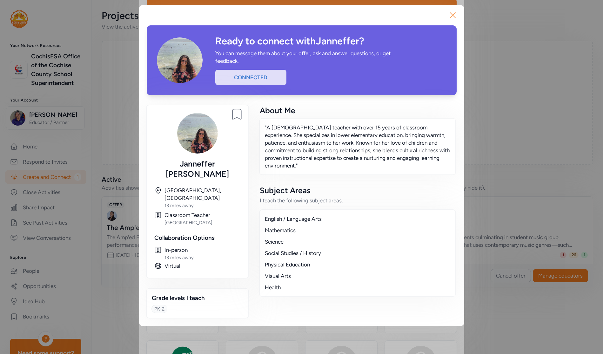
click at [429, 16] on icon "button" at bounding box center [452, 15] width 10 height 10
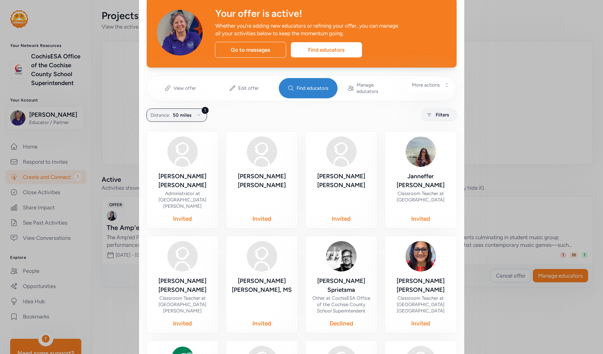
scroll to position [186, 0]
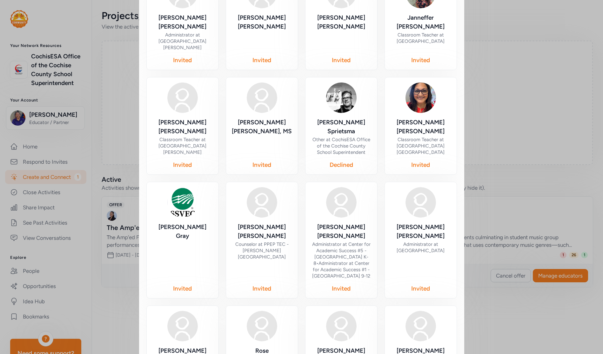
click at [267, 241] on div "Counselor at PPEP TEC - [PERSON_NAME][GEOGRAPHIC_DATA]" at bounding box center [262, 250] width 62 height 19
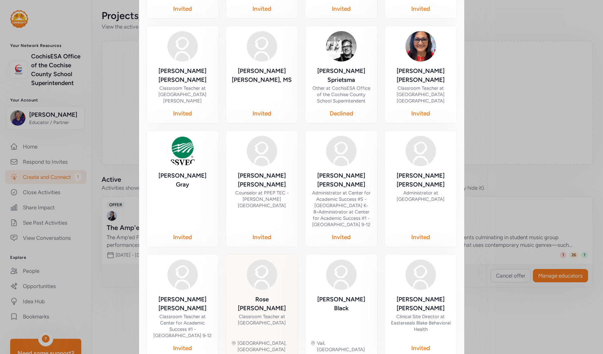
click at [252, 260] on img at bounding box center [262, 275] width 30 height 30
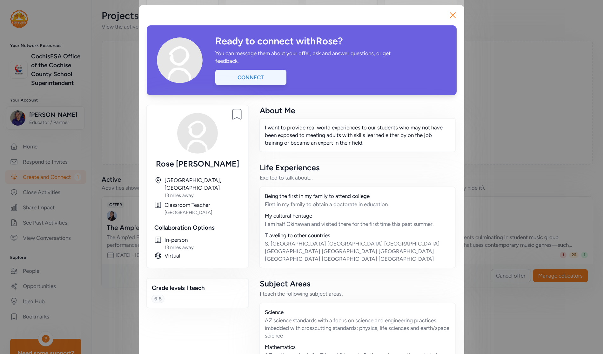
click at [271, 78] on div "Connect" at bounding box center [250, 77] width 71 height 15
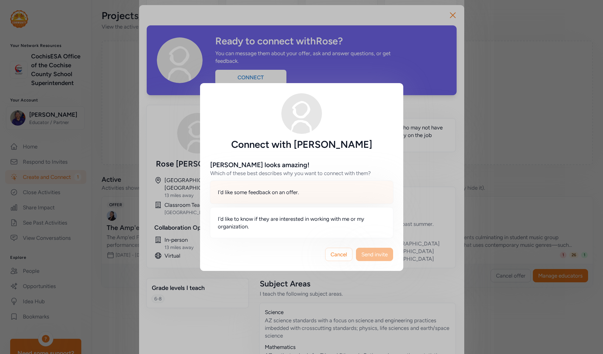
click at [304, 194] on div "I'd like some feedback on an offer." at bounding box center [301, 192] width 183 height 23
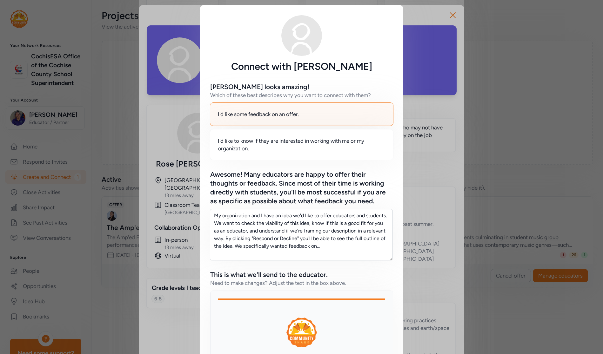
scroll to position [96, 0]
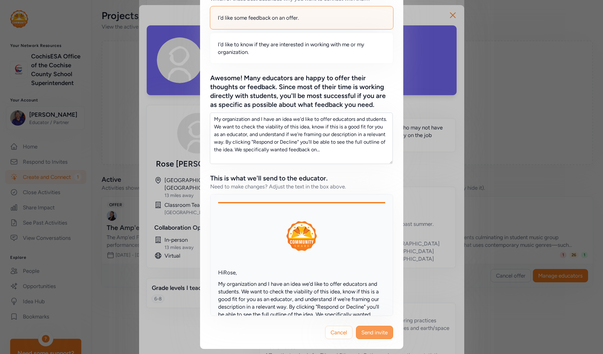
click at [365, 335] on span "Send invite" at bounding box center [374, 333] width 26 height 8
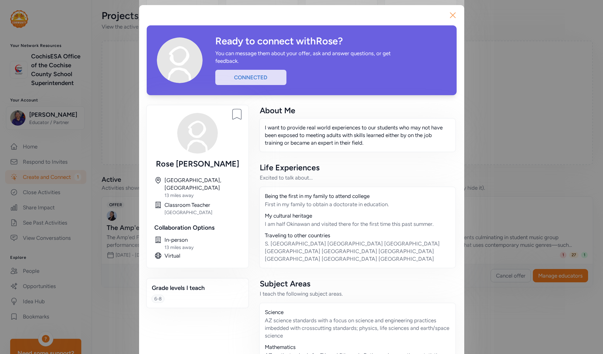
click at [429, 14] on icon "button" at bounding box center [452, 15] width 10 height 10
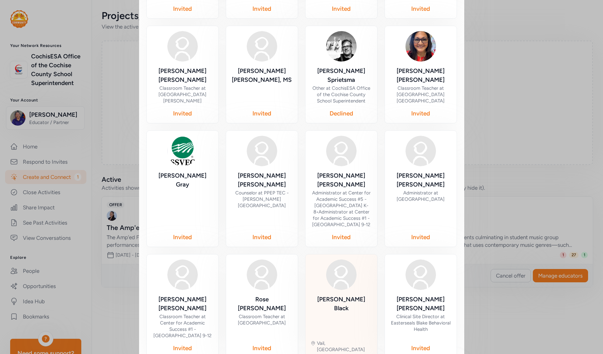
click at [340, 260] on img at bounding box center [341, 275] width 30 height 30
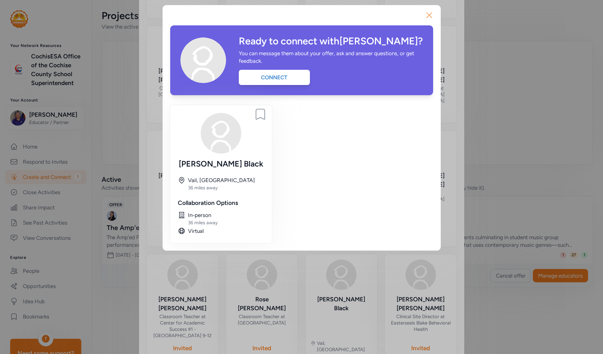
click at [429, 15] on icon "button" at bounding box center [429, 15] width 10 height 10
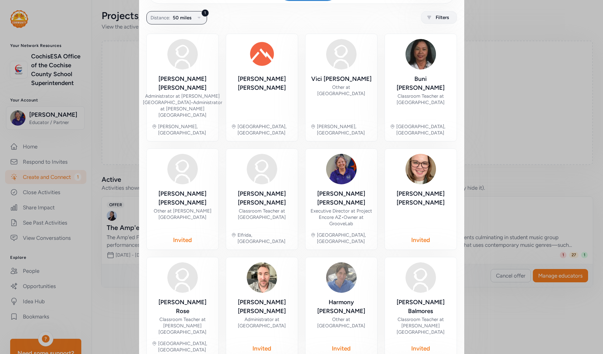
scroll to position [173, 0]
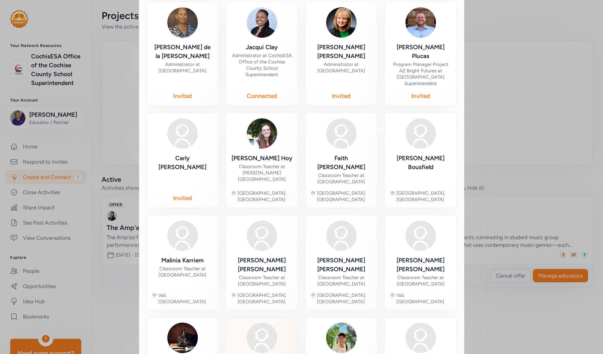
scroll to position [196, 0]
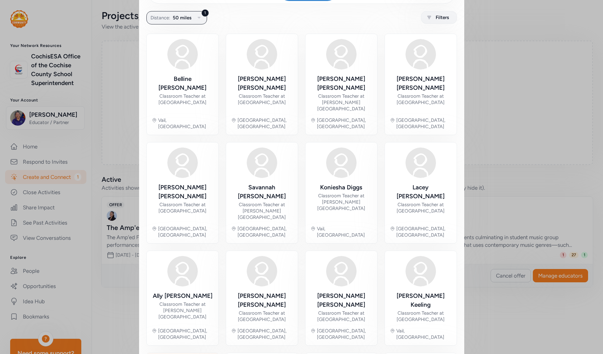
scroll to position [193, 0]
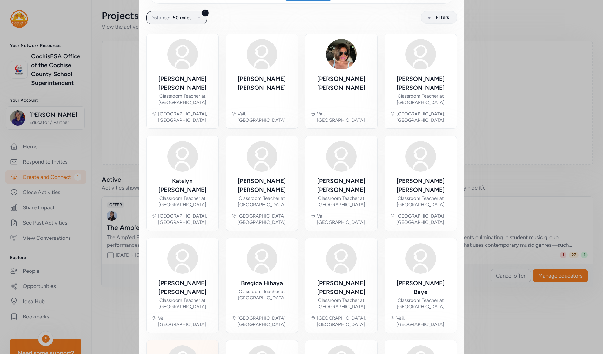
scroll to position [187, 0]
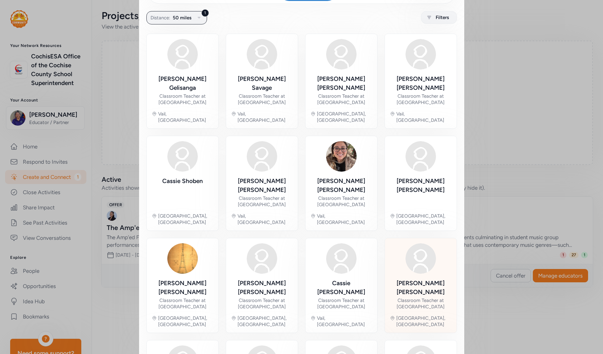
scroll to position [200, 0]
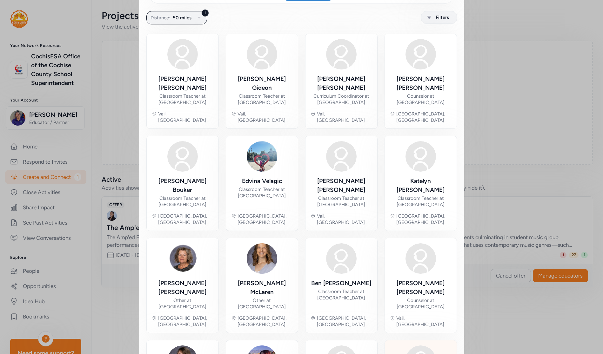
scroll to position [174, 0]
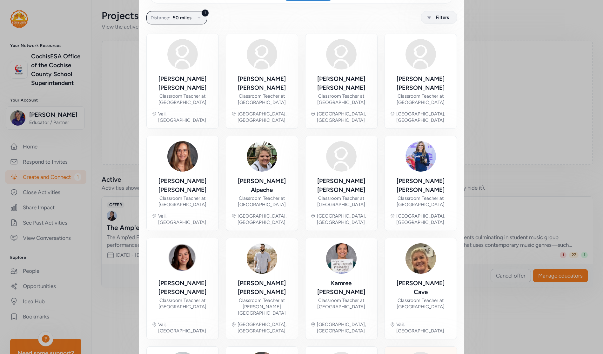
scroll to position [193, 0]
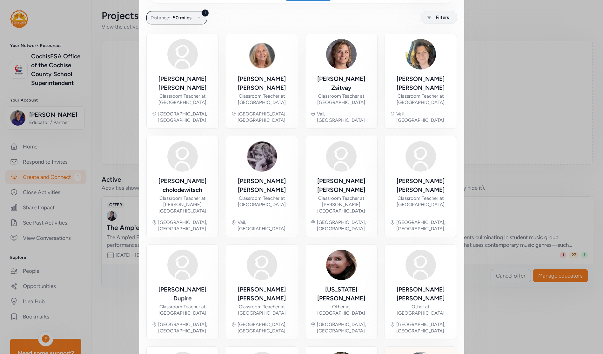
scroll to position [188, 0]
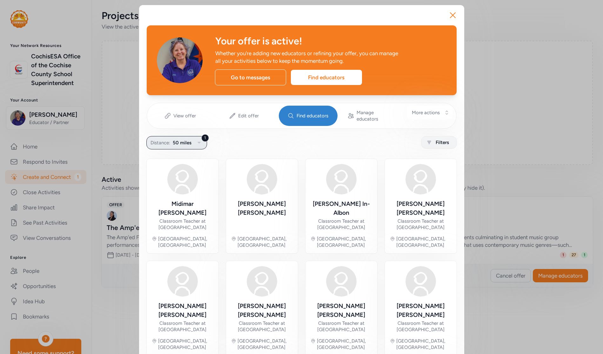
click at [195, 139] on icon "button" at bounding box center [199, 143] width 8 height 8
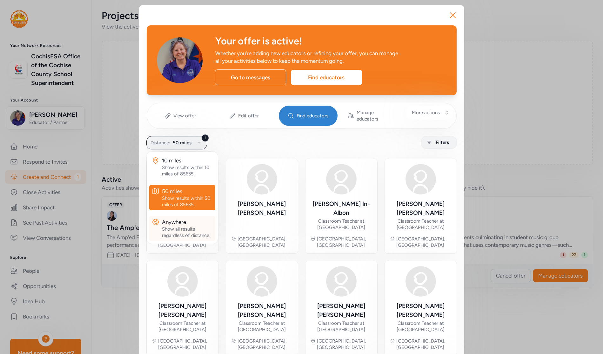
click at [173, 226] on div "Show all results regardless of distance." at bounding box center [187, 232] width 51 height 13
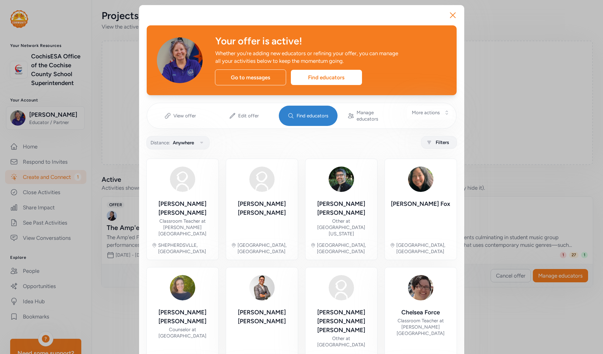
click at [313, 114] on span "Find educators" at bounding box center [312, 116] width 32 height 6
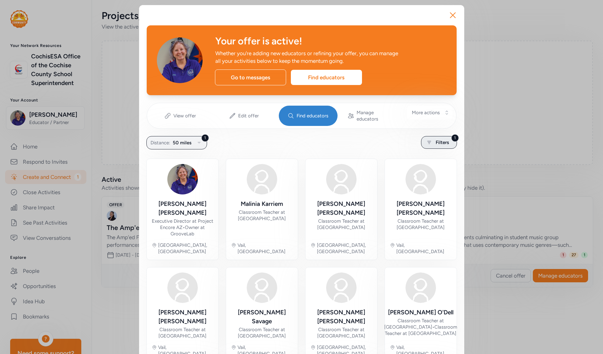
click at [429, 139] on span "Filters" at bounding box center [441, 143] width 13 height 8
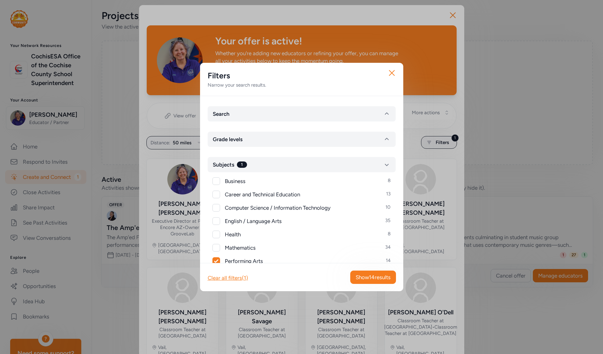
click at [349, 93] on div "Filters Narrow your search results." at bounding box center [301, 79] width 203 height 33
click at [390, 74] on icon "button" at bounding box center [391, 72] width 5 height 5
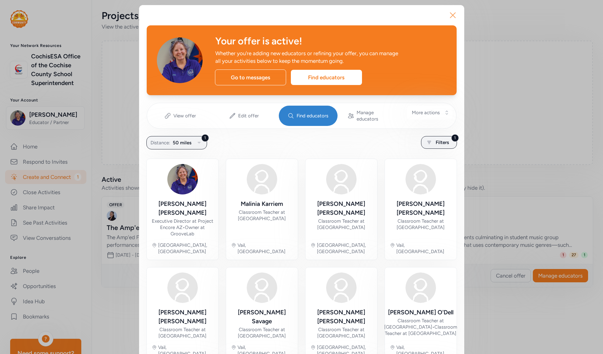
click at [429, 13] on icon "button" at bounding box center [452, 15] width 10 height 10
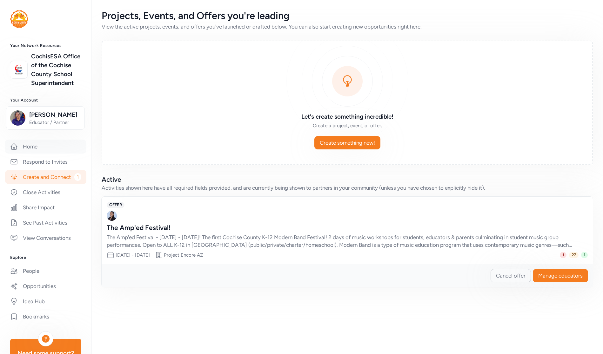
click at [26, 151] on link "Home" at bounding box center [45, 147] width 81 height 14
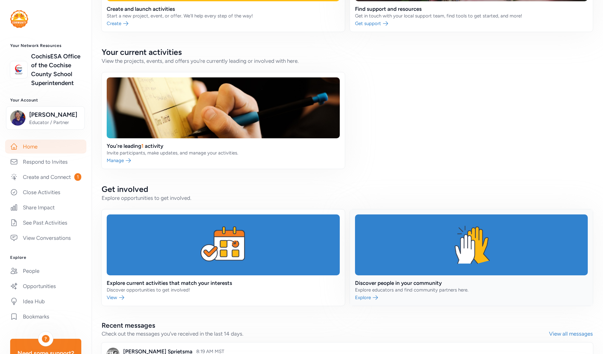
scroll to position [249, 0]
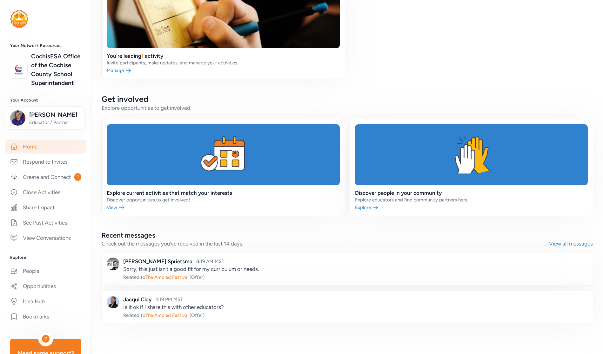
click at [190, 307] on link at bounding box center [347, 307] width 491 height 33
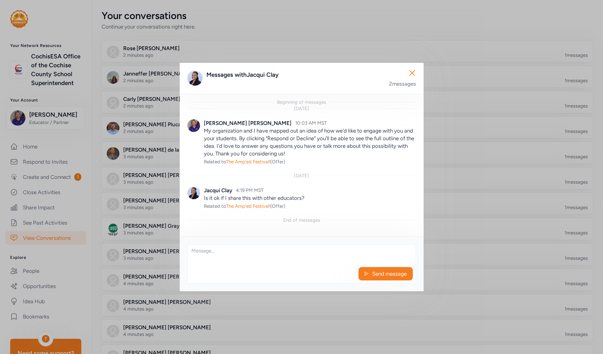
click at [275, 266] on div "Send message" at bounding box center [301, 263] width 228 height 39
click at [280, 256] on textarea at bounding box center [302, 255] width 228 height 20
type textarea "Absolutely!"
click at [385, 272] on span "Send message" at bounding box center [389, 274] width 36 height 8
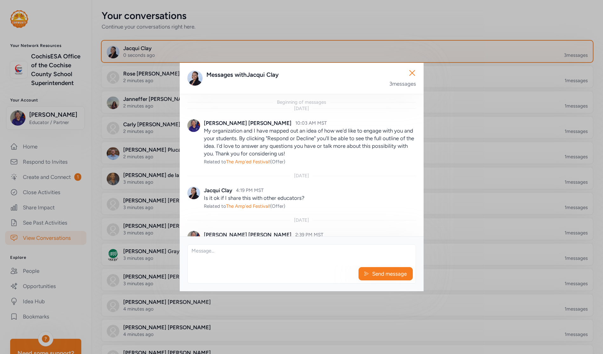
scroll to position [29, 0]
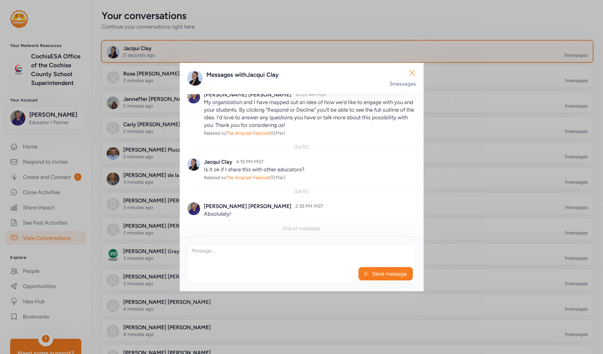
click at [414, 73] on icon "button" at bounding box center [412, 73] width 10 height 10
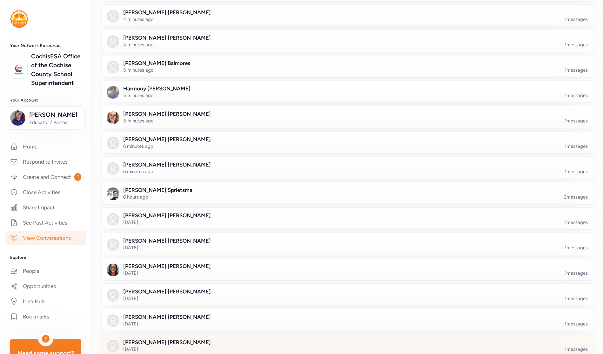
scroll to position [429, 0]
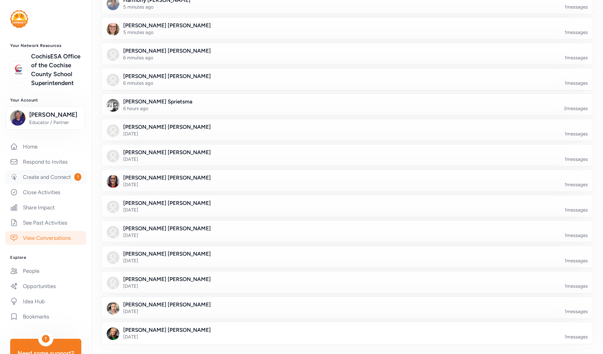
click at [41, 184] on link "Create and Connect 1" at bounding box center [45, 177] width 81 height 14
